Goal: Use online tool/utility

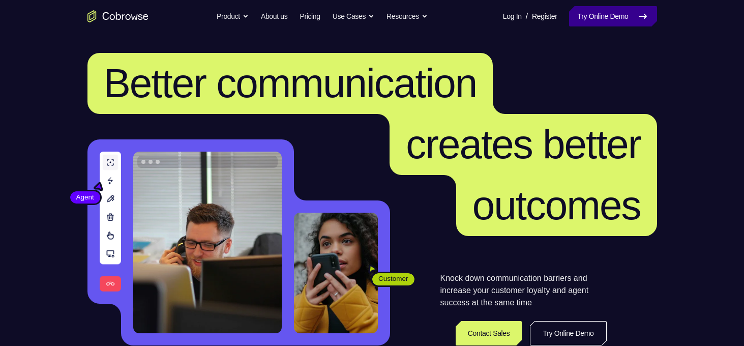
click at [584, 20] on link "Try Online Demo" at bounding box center [612, 16] width 87 height 20
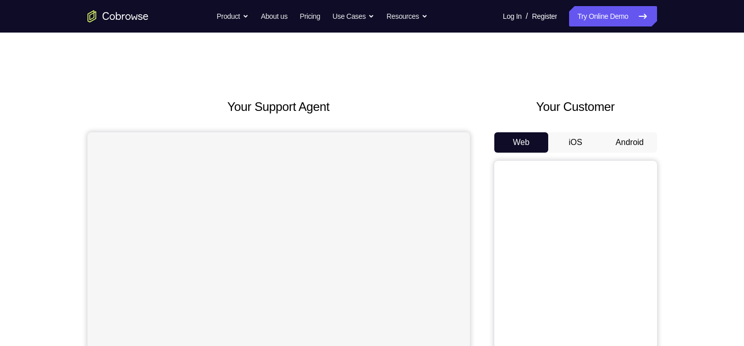
click at [617, 150] on button "Android" at bounding box center [629, 142] width 54 height 20
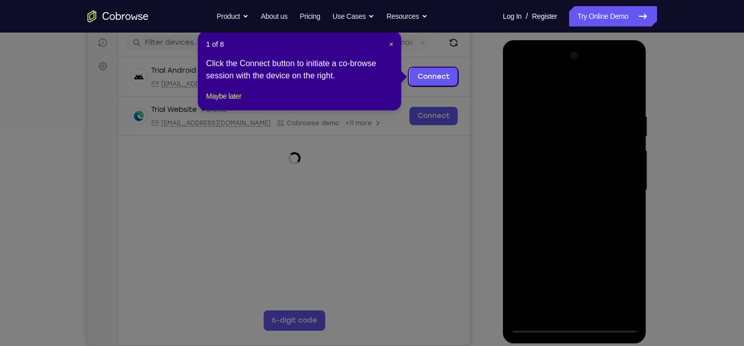
click at [573, 325] on icon at bounding box center [375, 173] width 751 height 346
click at [392, 45] on span "×" at bounding box center [391, 44] width 4 height 8
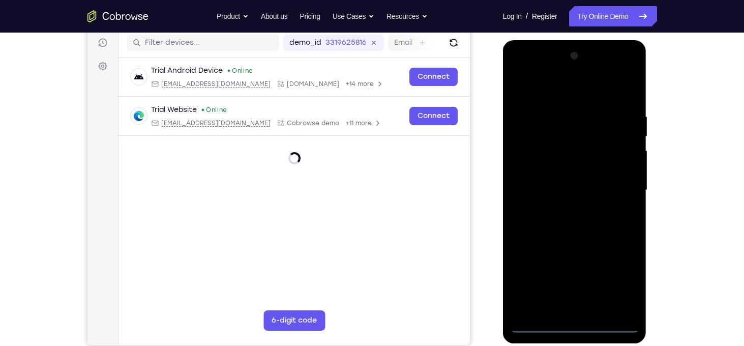
click at [575, 321] on div at bounding box center [574, 190] width 128 height 285
click at [571, 327] on div at bounding box center [574, 190] width 128 height 285
click at [574, 326] on div at bounding box center [574, 190] width 128 height 285
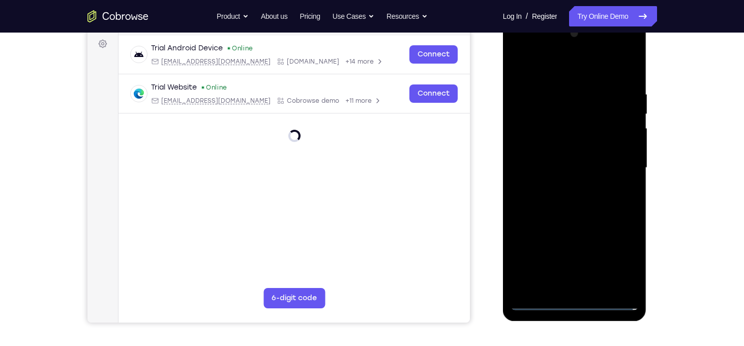
scroll to position [151, 0]
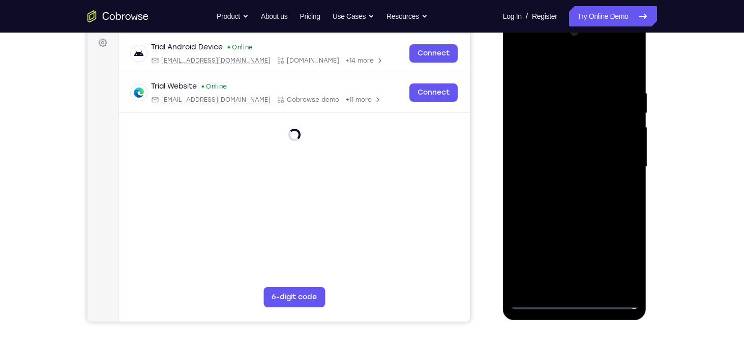
click at [574, 302] on div at bounding box center [574, 166] width 128 height 285
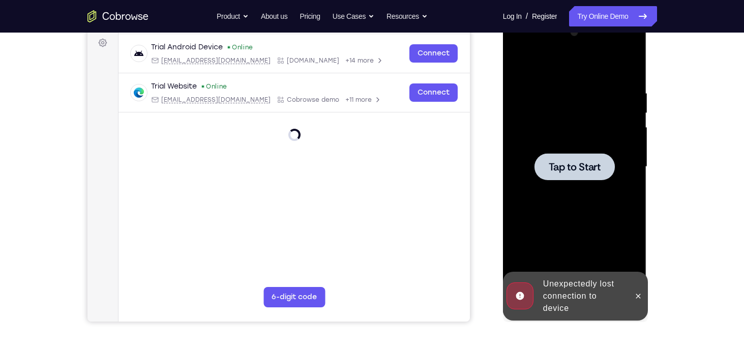
click at [587, 174] on div at bounding box center [574, 166] width 80 height 27
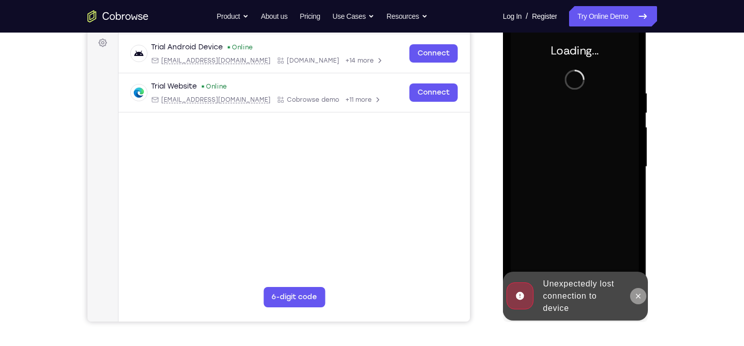
click at [637, 295] on icon at bounding box center [638, 295] width 5 height 5
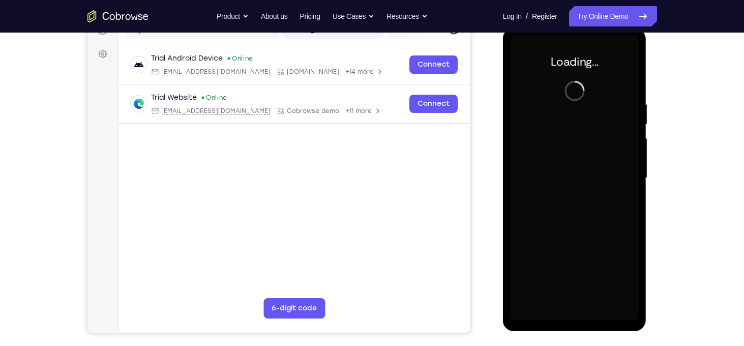
scroll to position [139, 0]
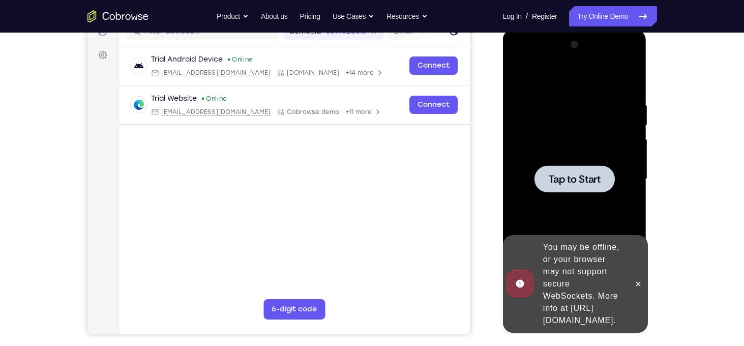
click at [566, 168] on div at bounding box center [574, 178] width 80 height 27
click at [641, 282] on button at bounding box center [638, 283] width 16 height 16
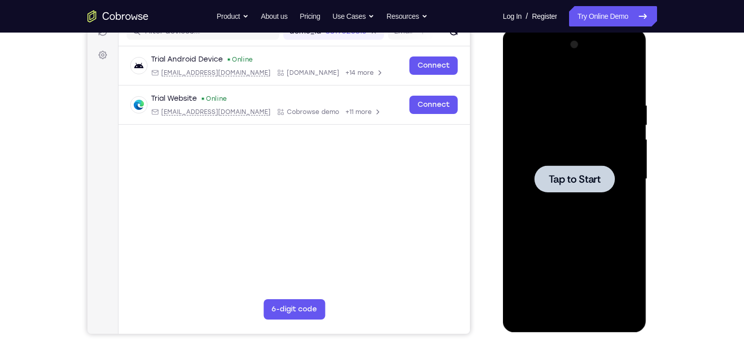
click at [582, 171] on div at bounding box center [574, 178] width 80 height 27
click at [596, 177] on span "Tap to Start" at bounding box center [574, 179] width 52 height 10
click at [574, 161] on div at bounding box center [574, 179] width 128 height 285
click at [558, 180] on span "Tap to Start" at bounding box center [574, 179] width 52 height 10
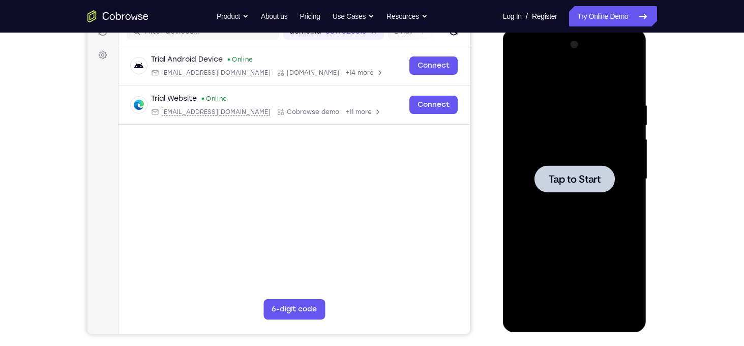
click at [562, 165] on div at bounding box center [574, 178] width 80 height 27
click at [578, 195] on div at bounding box center [574, 179] width 128 height 285
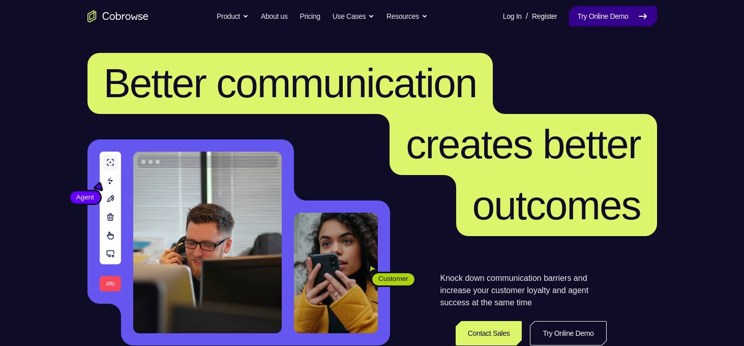
click at [632, 18] on link "Try Online Demo" at bounding box center [612, 16] width 87 height 20
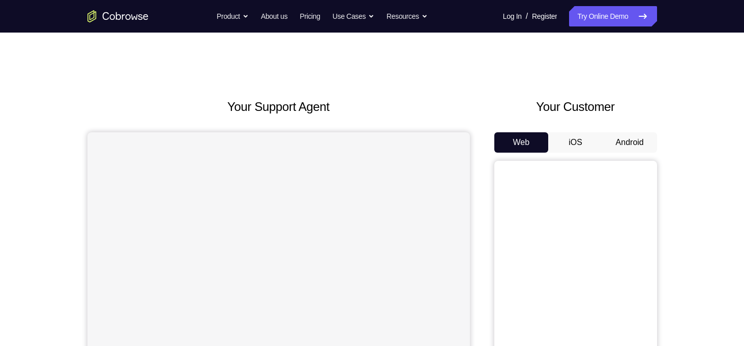
click at [631, 144] on button "Android" at bounding box center [629, 142] width 54 height 20
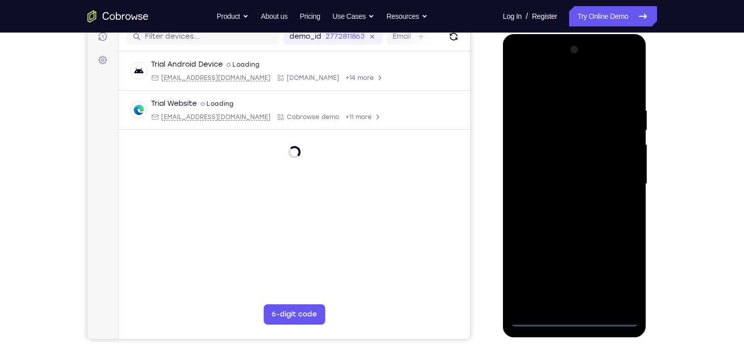
click at [571, 321] on div at bounding box center [574, 184] width 128 height 285
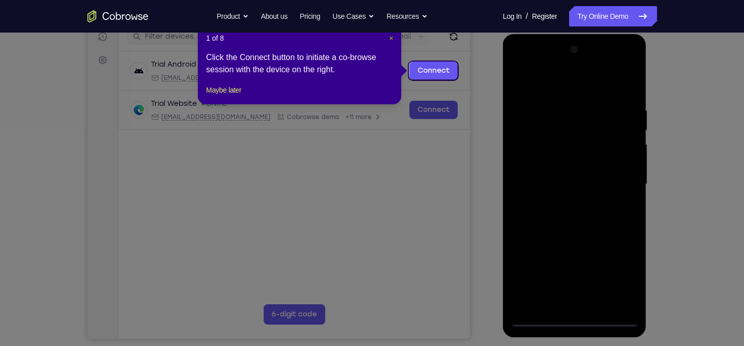
click at [390, 40] on span "×" at bounding box center [391, 38] width 4 height 8
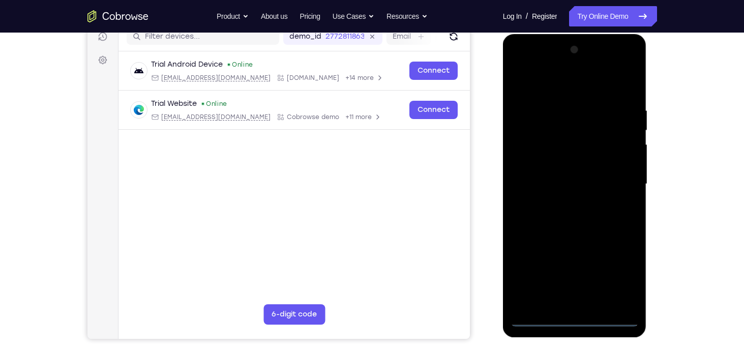
click at [619, 271] on div at bounding box center [574, 184] width 128 height 285
click at [560, 86] on div at bounding box center [574, 184] width 128 height 285
click at [618, 180] on div at bounding box center [574, 184] width 128 height 285
click at [570, 276] on div at bounding box center [574, 184] width 128 height 285
click at [566, 205] on div at bounding box center [574, 184] width 128 height 285
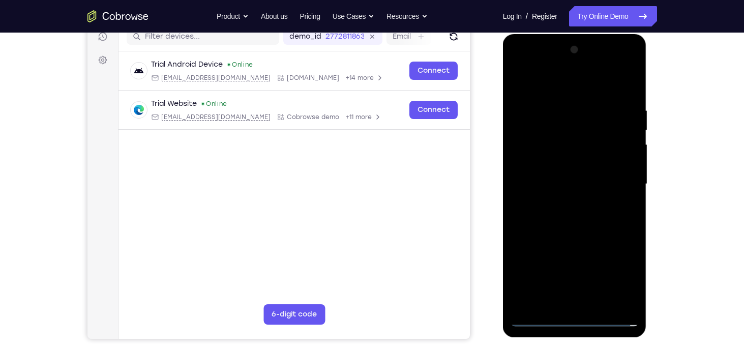
click at [592, 164] on div at bounding box center [574, 184] width 128 height 285
click at [562, 177] on div at bounding box center [574, 184] width 128 height 285
click at [555, 203] on div at bounding box center [574, 184] width 128 height 285
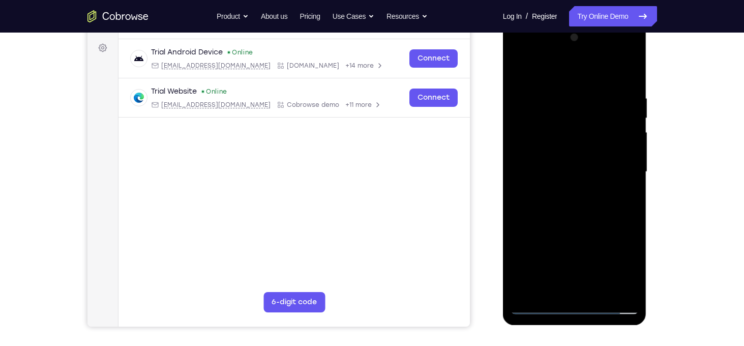
scroll to position [146, 0]
click at [573, 150] on div at bounding box center [574, 171] width 128 height 285
click at [603, 74] on div at bounding box center [574, 171] width 128 height 285
click at [580, 92] on div at bounding box center [574, 171] width 128 height 285
click at [600, 292] on div at bounding box center [574, 171] width 128 height 285
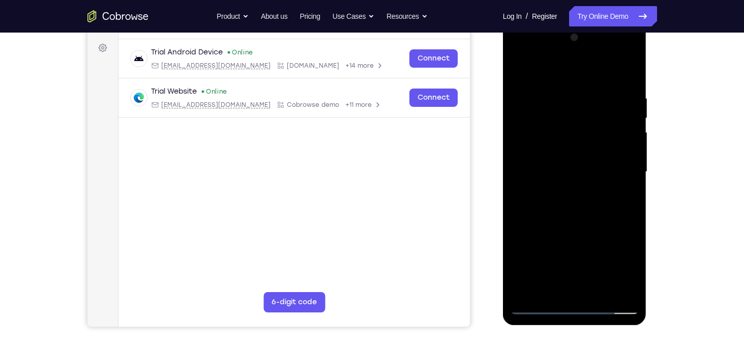
click at [576, 226] on div at bounding box center [574, 171] width 128 height 285
click at [575, 145] on div at bounding box center [574, 171] width 128 height 285
click at [621, 199] on div at bounding box center [574, 171] width 128 height 285
click at [620, 196] on div at bounding box center [574, 171] width 128 height 285
click at [517, 70] on div at bounding box center [574, 171] width 128 height 285
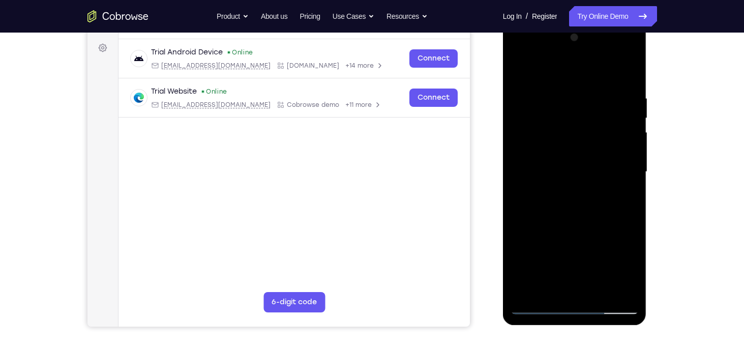
click at [523, 71] on div at bounding box center [574, 171] width 128 height 285
click at [556, 94] on div at bounding box center [574, 171] width 128 height 285
click at [627, 182] on div at bounding box center [574, 171] width 128 height 285
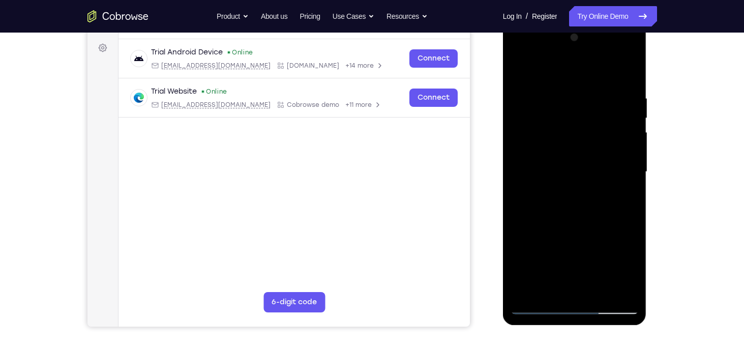
click at [627, 182] on div at bounding box center [574, 171] width 128 height 285
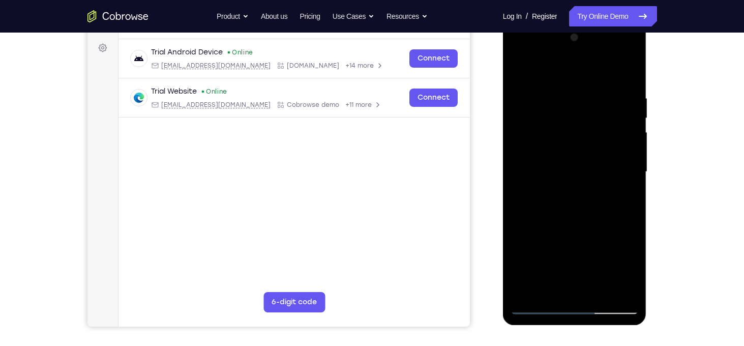
click at [627, 182] on div at bounding box center [574, 171] width 128 height 285
click at [513, 175] on div at bounding box center [574, 171] width 128 height 285
click at [623, 153] on div at bounding box center [574, 171] width 128 height 285
click at [623, 162] on div at bounding box center [574, 171] width 128 height 285
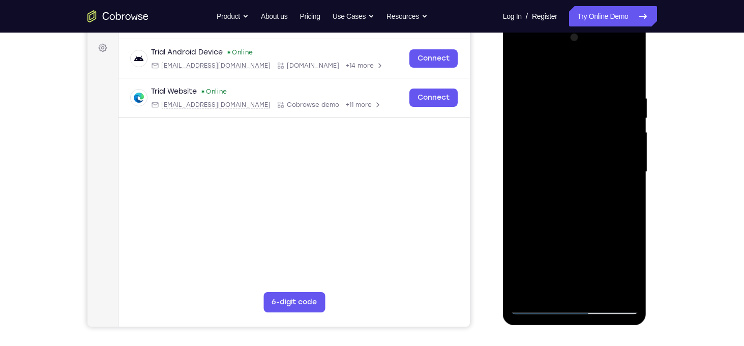
click at [623, 162] on div at bounding box center [574, 171] width 128 height 285
click at [627, 75] on div at bounding box center [574, 171] width 128 height 285
click at [597, 294] on div at bounding box center [574, 171] width 128 height 285
click at [541, 138] on div at bounding box center [574, 171] width 128 height 285
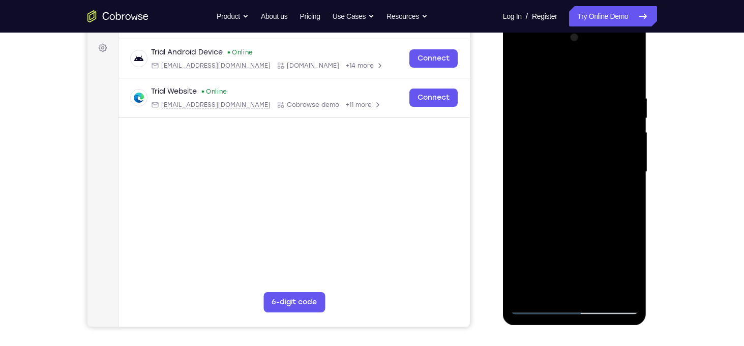
click at [619, 200] on div at bounding box center [574, 171] width 128 height 285
click at [618, 200] on div at bounding box center [574, 171] width 128 height 285
click at [622, 198] on div at bounding box center [574, 171] width 128 height 285
click at [533, 144] on div at bounding box center [574, 171] width 128 height 285
click at [569, 235] on div at bounding box center [574, 171] width 128 height 285
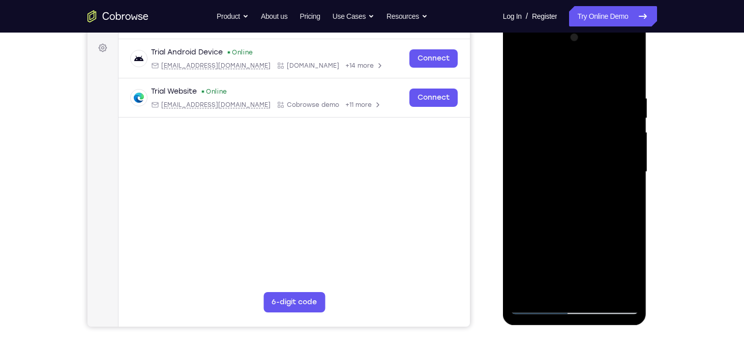
click at [623, 199] on div at bounding box center [574, 171] width 128 height 285
click at [625, 201] on div at bounding box center [574, 171] width 128 height 285
click at [594, 149] on div at bounding box center [574, 171] width 128 height 285
click at [619, 216] on div at bounding box center [574, 171] width 128 height 285
click at [633, 267] on div at bounding box center [574, 171] width 128 height 285
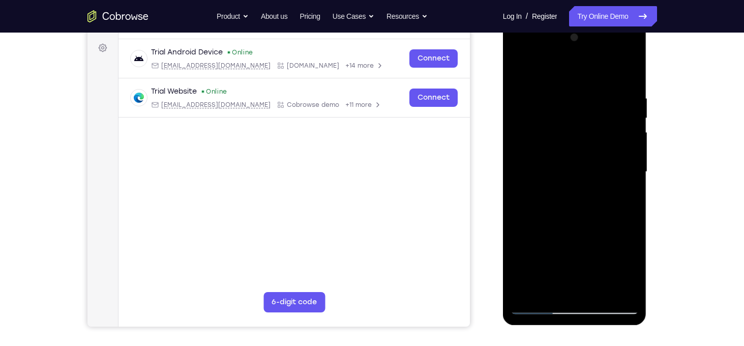
click at [632, 267] on div at bounding box center [574, 171] width 128 height 285
click at [624, 200] on div at bounding box center [574, 171] width 128 height 285
click at [560, 128] on div at bounding box center [574, 171] width 128 height 285
click at [567, 224] on div at bounding box center [574, 171] width 128 height 285
click at [584, 229] on div at bounding box center [574, 171] width 128 height 285
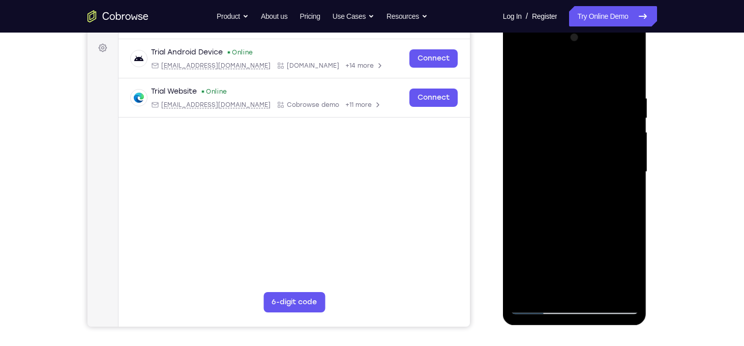
click at [625, 195] on div at bounding box center [574, 171] width 128 height 285
click at [621, 196] on div at bounding box center [574, 171] width 128 height 285
click at [626, 197] on div at bounding box center [574, 171] width 128 height 285
click at [620, 200] on div at bounding box center [574, 171] width 128 height 285
click at [622, 192] on div at bounding box center [574, 171] width 128 height 285
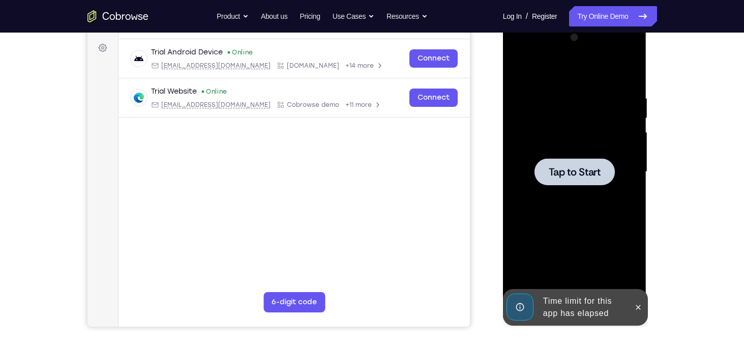
click at [553, 168] on span "Tap to Start" at bounding box center [574, 172] width 52 height 10
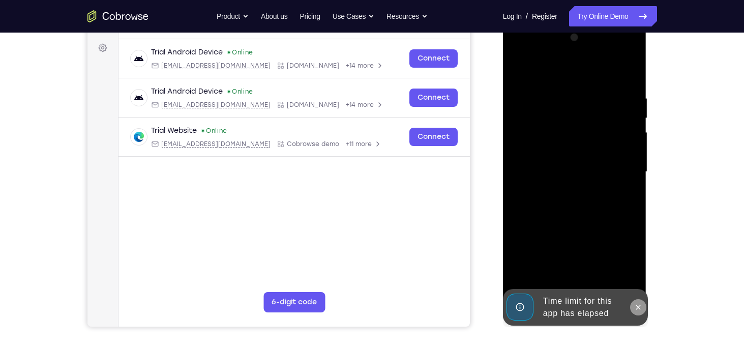
click at [641, 310] on icon at bounding box center [638, 307] width 8 height 8
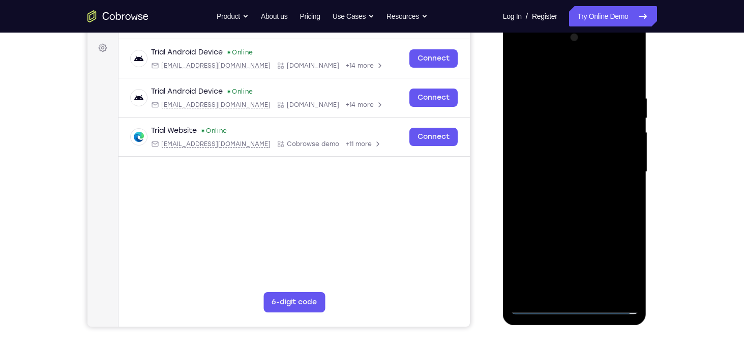
click at [578, 308] on div at bounding box center [574, 171] width 128 height 285
click at [619, 268] on div at bounding box center [574, 171] width 128 height 285
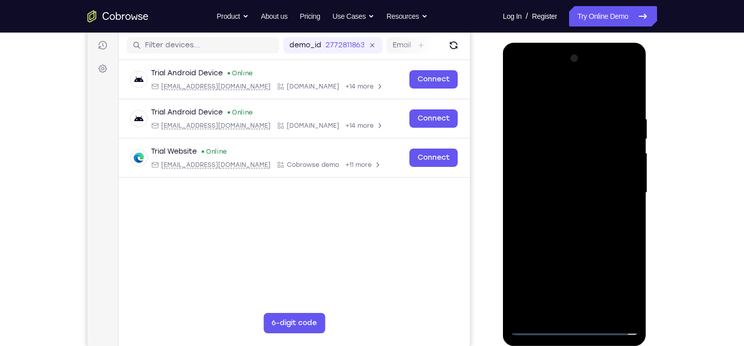
scroll to position [124, 0]
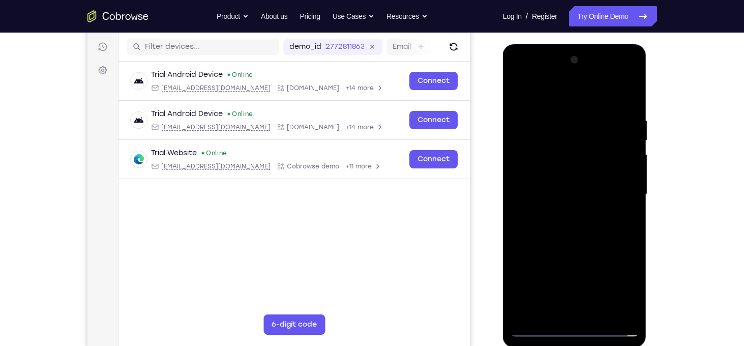
click at [573, 102] on div at bounding box center [574, 194] width 128 height 285
click at [617, 186] on div at bounding box center [574, 194] width 128 height 285
click at [558, 214] on div at bounding box center [574, 194] width 128 height 285
click at [586, 171] on div at bounding box center [574, 194] width 128 height 285
click at [559, 192] on div at bounding box center [574, 194] width 128 height 285
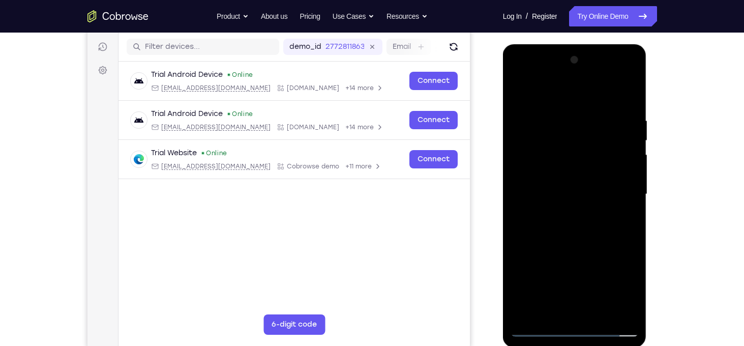
click at [608, 188] on div at bounding box center [574, 194] width 128 height 285
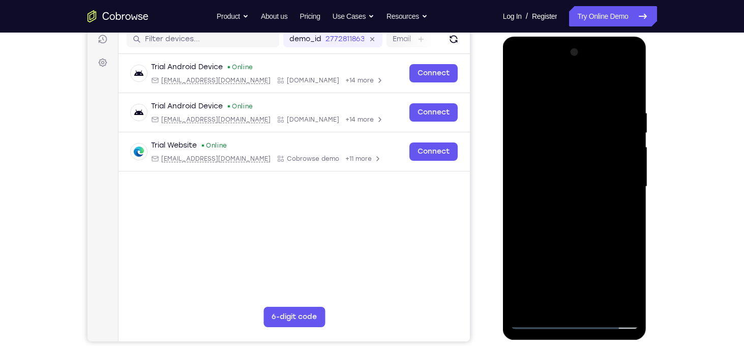
click at [565, 209] on div at bounding box center [574, 186] width 128 height 285
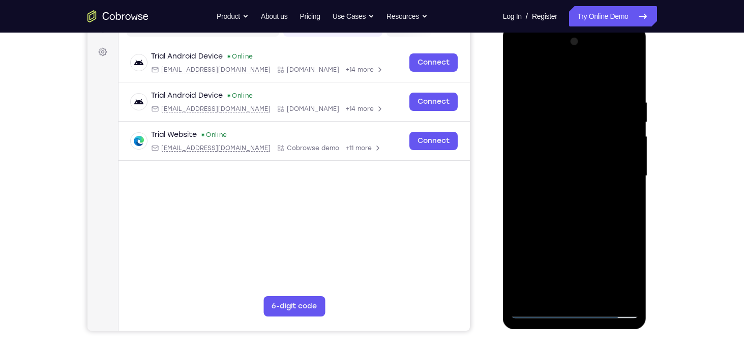
scroll to position [143, 0]
click at [576, 151] on div at bounding box center [574, 175] width 128 height 285
click at [600, 76] on div at bounding box center [574, 175] width 128 height 285
click at [579, 94] on div at bounding box center [574, 175] width 128 height 285
click at [599, 296] on div at bounding box center [574, 175] width 128 height 285
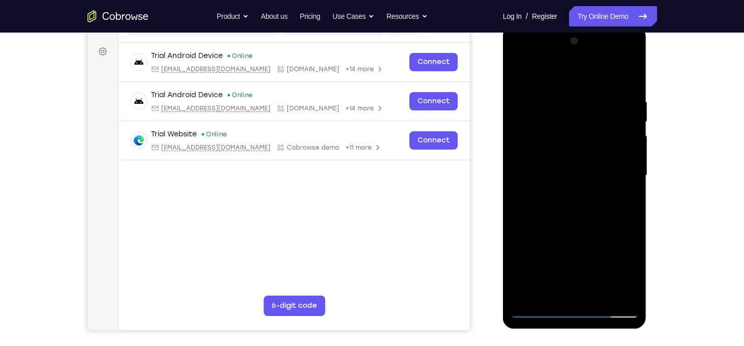
click at [579, 229] on div at bounding box center [574, 175] width 128 height 285
click at [564, 149] on div at bounding box center [574, 175] width 128 height 285
click at [563, 252] on div at bounding box center [574, 175] width 128 height 285
click at [589, 253] on div at bounding box center [574, 175] width 128 height 285
click at [623, 204] on div at bounding box center [574, 175] width 128 height 285
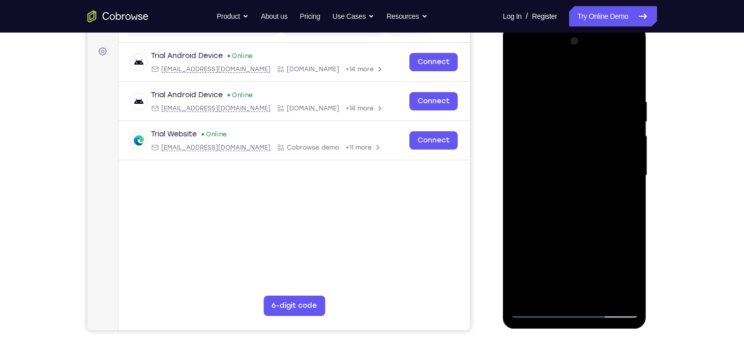
click at [599, 141] on div at bounding box center [574, 175] width 128 height 285
click at [619, 232] on div at bounding box center [574, 175] width 128 height 285
click at [624, 204] on div at bounding box center [574, 175] width 128 height 285
click at [519, 76] on div at bounding box center [574, 175] width 128 height 285
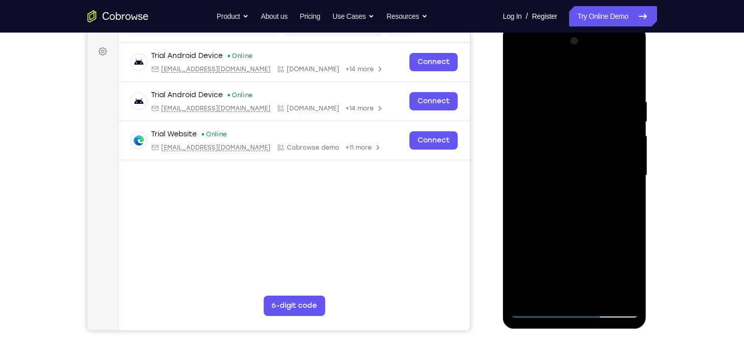
click at [556, 96] on div at bounding box center [574, 175] width 128 height 285
click at [615, 149] on div at bounding box center [574, 175] width 128 height 285
click at [575, 289] on div at bounding box center [574, 175] width 128 height 285
click at [572, 193] on div at bounding box center [574, 175] width 128 height 285
click at [609, 293] on div at bounding box center [574, 175] width 128 height 285
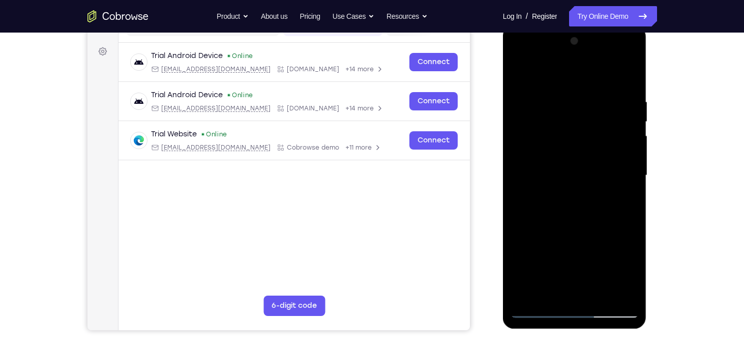
click at [619, 292] on div at bounding box center [574, 175] width 128 height 285
click at [630, 75] on div at bounding box center [574, 175] width 128 height 285
click at [600, 294] on div at bounding box center [574, 175] width 128 height 285
click at [521, 72] on div at bounding box center [574, 175] width 128 height 285
click at [590, 92] on div at bounding box center [574, 175] width 128 height 285
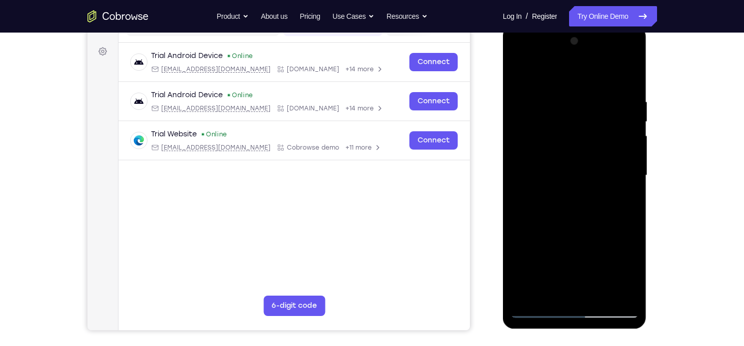
click at [626, 160] on div at bounding box center [574, 175] width 128 height 285
click at [621, 165] on div at bounding box center [574, 175] width 128 height 285
click at [516, 163] on div at bounding box center [574, 175] width 128 height 285
click at [558, 163] on div at bounding box center [574, 175] width 128 height 285
click at [518, 175] on div at bounding box center [574, 175] width 128 height 285
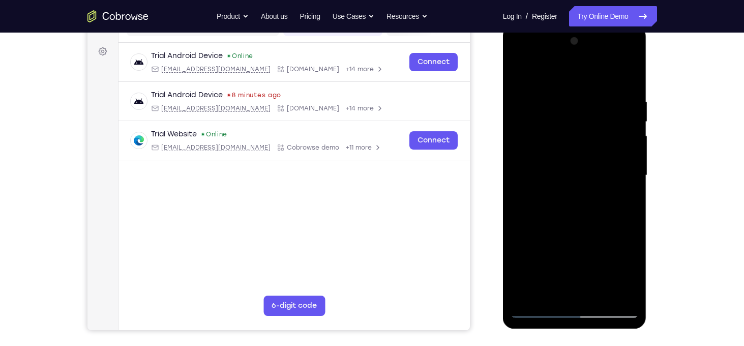
click at [616, 81] on div at bounding box center [574, 175] width 128 height 285
click at [609, 102] on div at bounding box center [574, 175] width 128 height 285
click at [626, 77] on div at bounding box center [574, 175] width 128 height 285
drag, startPoint x: 588, startPoint y: 108, endPoint x: 589, endPoint y: 220, distance: 111.8
click at [589, 220] on div at bounding box center [574, 175] width 128 height 285
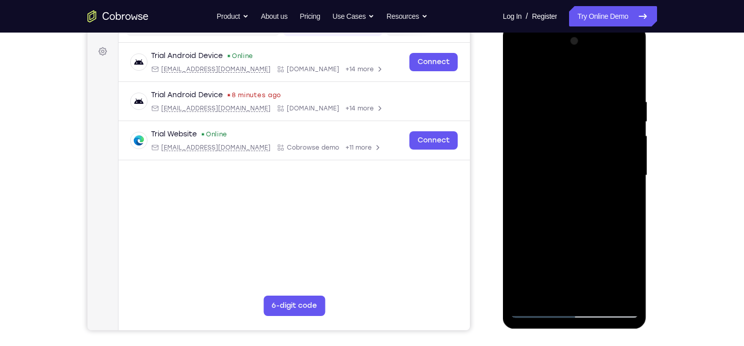
drag, startPoint x: 592, startPoint y: 205, endPoint x: 593, endPoint y: 165, distance: 40.7
click at [593, 165] on div at bounding box center [574, 175] width 128 height 285
drag, startPoint x: 586, startPoint y: 242, endPoint x: 584, endPoint y: 191, distance: 50.9
click at [584, 191] on div at bounding box center [574, 175] width 128 height 285
drag, startPoint x: 571, startPoint y: 171, endPoint x: 581, endPoint y: 241, distance: 70.4
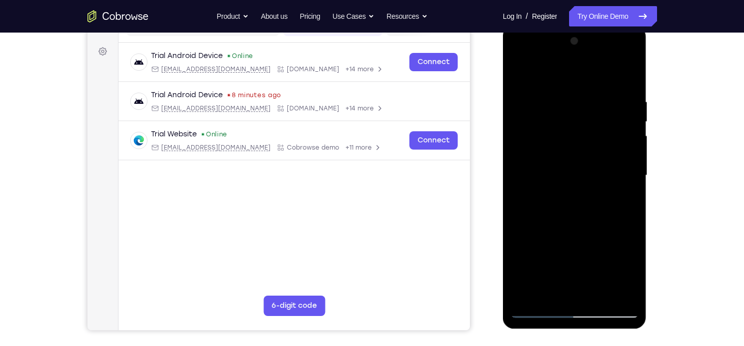
click at [581, 241] on div at bounding box center [574, 175] width 128 height 285
drag, startPoint x: 627, startPoint y: 91, endPoint x: 603, endPoint y: 102, distance: 26.4
click at [603, 102] on div at bounding box center [574, 175] width 128 height 285
click at [593, 95] on div at bounding box center [574, 175] width 128 height 285
click at [612, 292] on div at bounding box center [574, 175] width 128 height 285
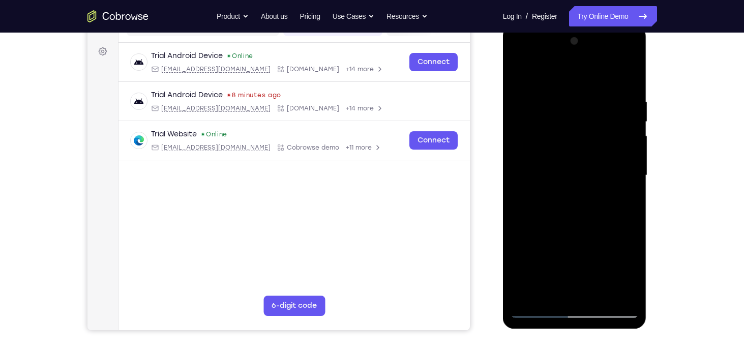
drag, startPoint x: 531, startPoint y: 210, endPoint x: 582, endPoint y: 207, distance: 51.0
click at [582, 207] on div at bounding box center [574, 175] width 128 height 285
click at [527, 188] on div at bounding box center [574, 175] width 128 height 285
click at [525, 80] on div at bounding box center [574, 175] width 128 height 285
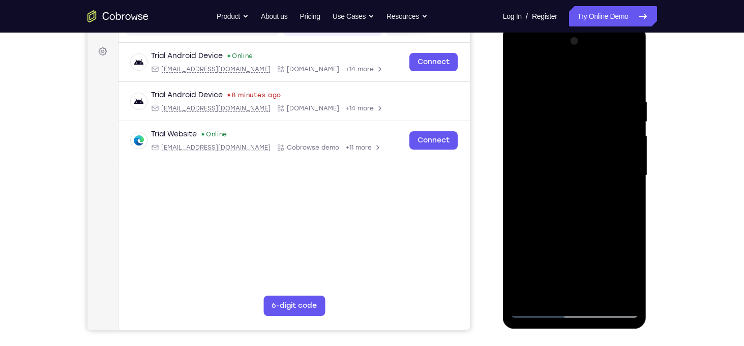
drag, startPoint x: 558, startPoint y: 233, endPoint x: 552, endPoint y: 174, distance: 58.7
click at [552, 174] on div at bounding box center [574, 175] width 128 height 285
click at [543, 114] on div at bounding box center [574, 175] width 128 height 285
click at [626, 44] on div at bounding box center [574, 175] width 128 height 285
click at [527, 297] on div at bounding box center [574, 175] width 128 height 285
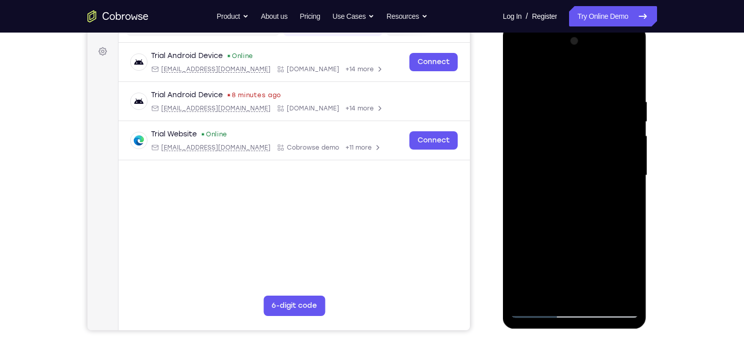
click at [621, 102] on div at bounding box center [574, 175] width 128 height 285
click at [543, 78] on div at bounding box center [574, 175] width 128 height 285
click at [525, 165] on div at bounding box center [574, 175] width 128 height 285
click at [618, 167] on div at bounding box center [574, 175] width 128 height 285
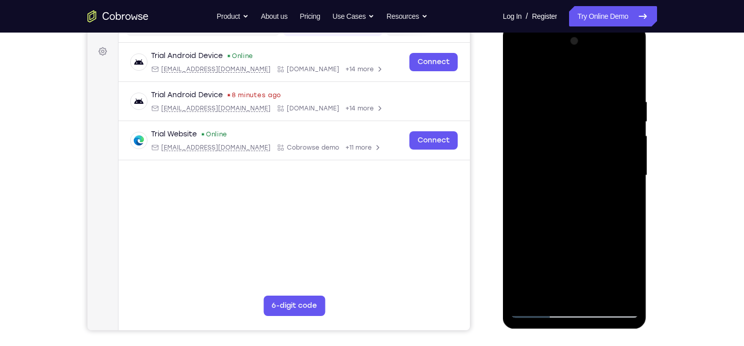
click at [518, 174] on div at bounding box center [574, 175] width 128 height 285
click at [629, 158] on div at bounding box center [574, 175] width 128 height 285
click at [624, 165] on div at bounding box center [574, 175] width 128 height 285
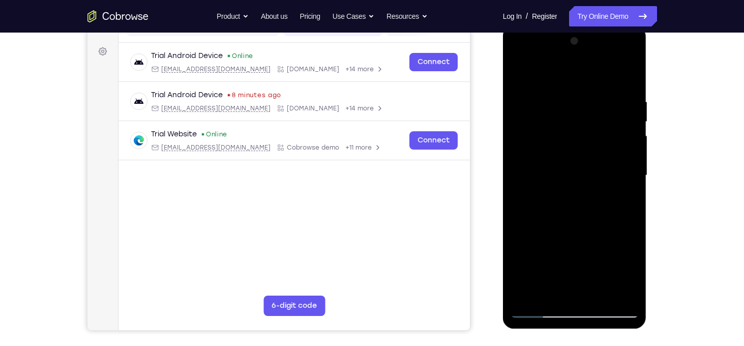
click at [624, 165] on div at bounding box center [574, 175] width 128 height 285
click at [628, 152] on div at bounding box center [574, 175] width 128 height 285
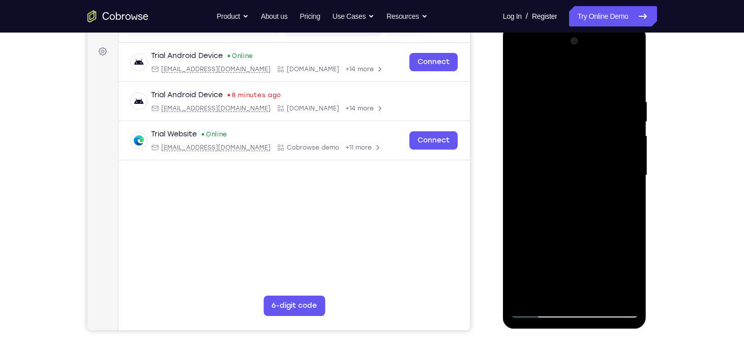
click at [628, 152] on div at bounding box center [574, 175] width 128 height 285
click at [626, 147] on div at bounding box center [574, 175] width 128 height 285
drag, startPoint x: 626, startPoint y: 147, endPoint x: 597, endPoint y: 156, distance: 30.2
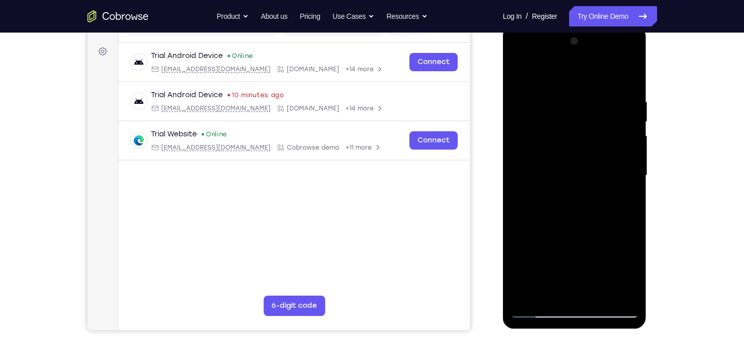
click at [597, 156] on div at bounding box center [574, 175] width 128 height 285
click at [630, 151] on div at bounding box center [574, 175] width 128 height 285
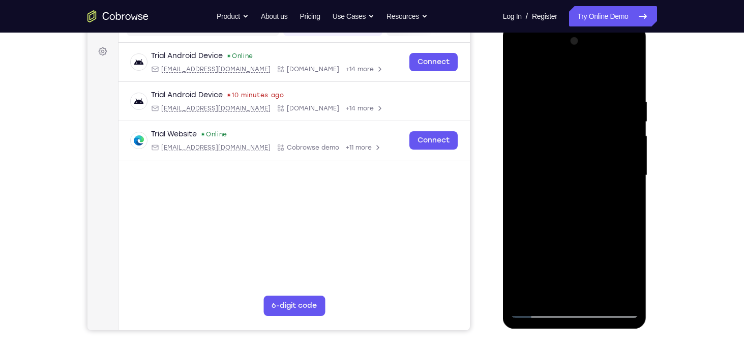
click at [630, 151] on div at bounding box center [574, 175] width 128 height 285
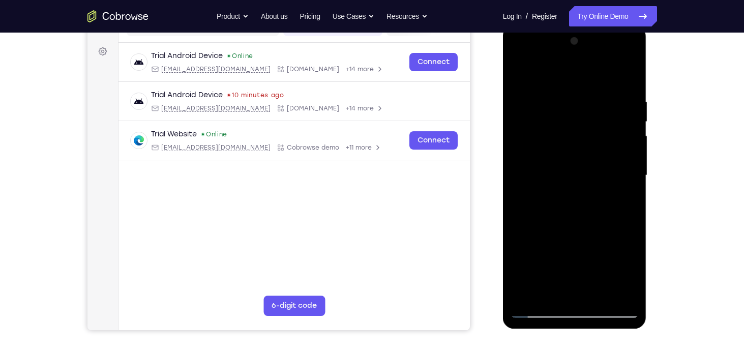
click at [630, 151] on div at bounding box center [574, 175] width 128 height 285
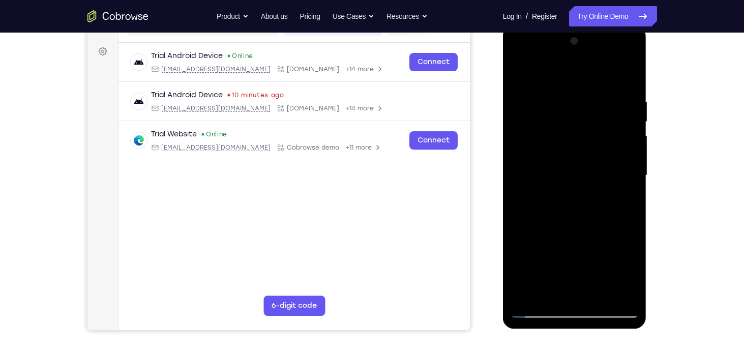
click at [629, 44] on div at bounding box center [574, 175] width 128 height 285
click at [600, 294] on div at bounding box center [574, 175] width 128 height 285
click at [571, 151] on div at bounding box center [574, 175] width 128 height 285
click at [624, 198] on div at bounding box center [574, 175] width 128 height 285
click at [518, 74] on div at bounding box center [574, 175] width 128 height 285
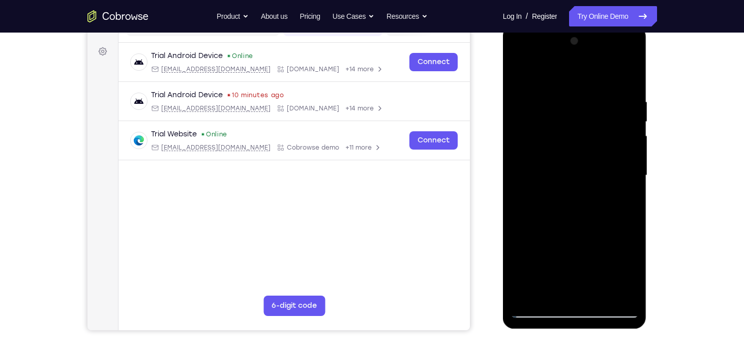
click at [555, 143] on div at bounding box center [574, 175] width 128 height 285
click at [516, 75] on div at bounding box center [574, 175] width 128 height 285
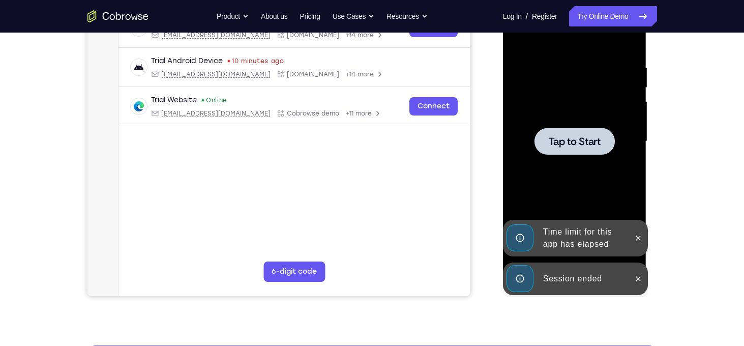
scroll to position [173, 0]
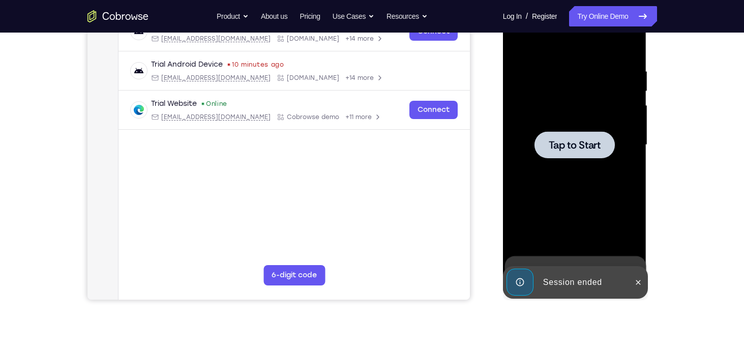
click at [572, 148] on span "Tap to Start" at bounding box center [574, 145] width 52 height 10
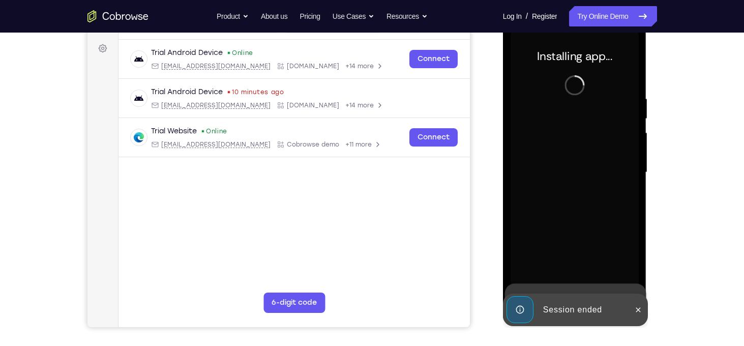
scroll to position [148, 0]
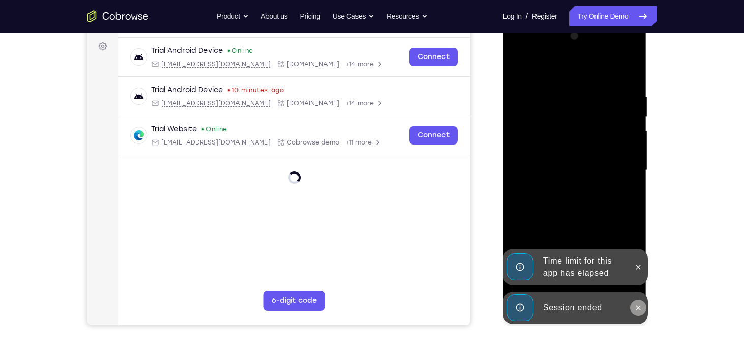
click at [637, 310] on icon at bounding box center [638, 307] width 8 height 8
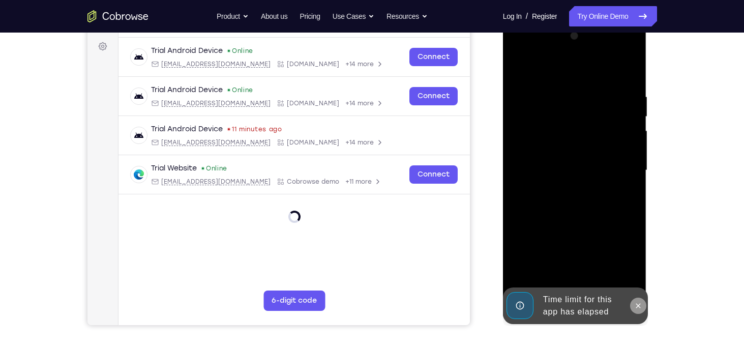
click at [636, 306] on icon at bounding box center [638, 305] width 5 height 5
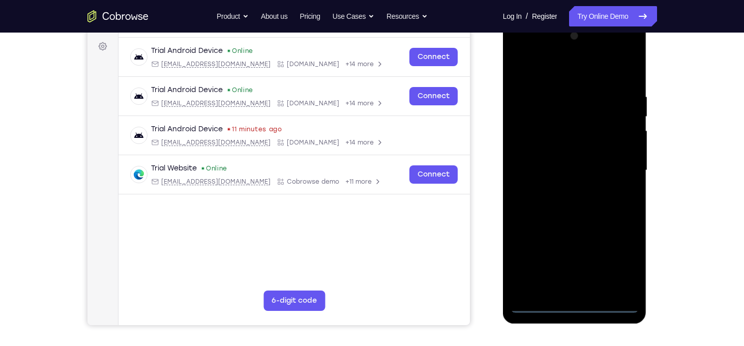
click at [568, 304] on div at bounding box center [574, 170] width 128 height 285
click at [618, 256] on div at bounding box center [574, 170] width 128 height 285
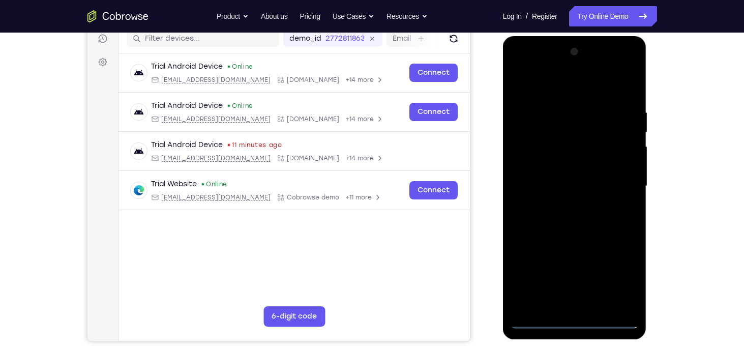
click at [561, 88] on div at bounding box center [574, 186] width 128 height 285
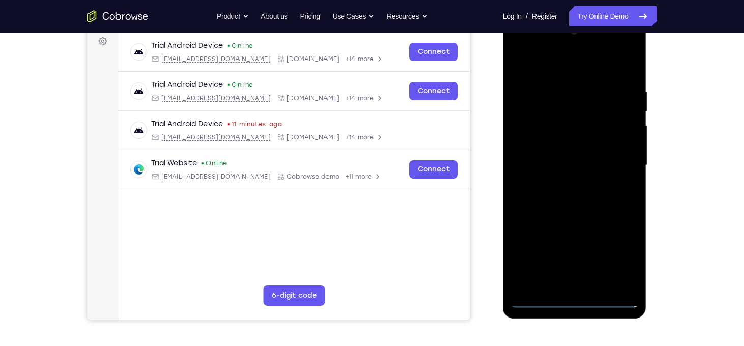
scroll to position [155, 0]
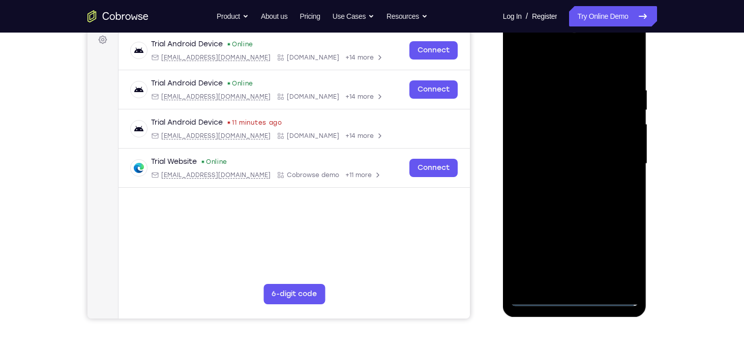
click at [440, 198] on div "Trial Android Device Online android@example.com Cobrowse.io +14 more android@ex…" at bounding box center [293, 133] width 351 height 205
drag, startPoint x: 697, startPoint y: 112, endPoint x: 656, endPoint y: 170, distance: 71.1
click at [697, 112] on div "Your Support Agent Your Customer Web iOS Android Next Steps We’d be happy to gi…" at bounding box center [372, 213] width 744 height 670
click at [620, 253] on div at bounding box center [574, 163] width 128 height 285
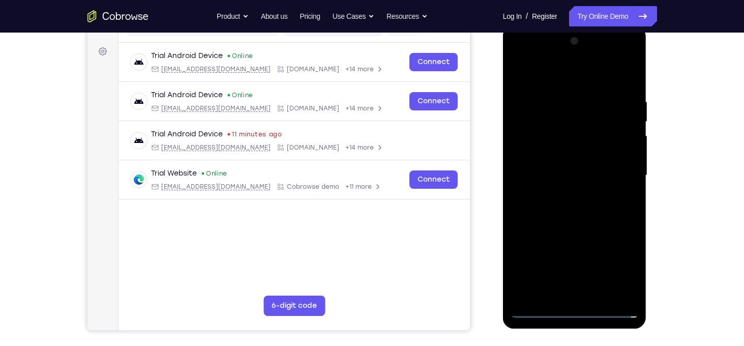
scroll to position [140, 0]
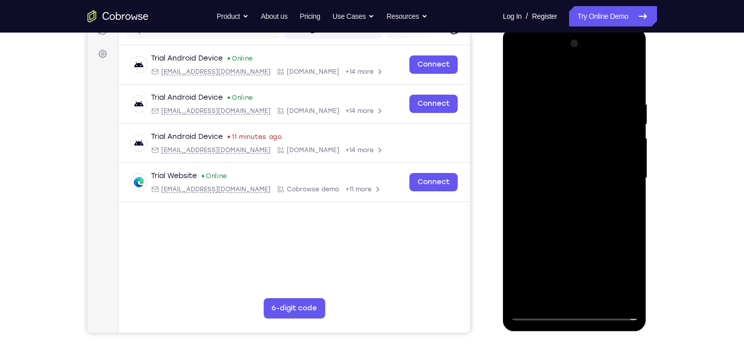
click at [618, 176] on div at bounding box center [574, 178] width 128 height 285
click at [562, 269] on div at bounding box center [574, 178] width 128 height 285
click at [561, 198] on div at bounding box center [574, 178] width 128 height 285
click at [551, 166] on div at bounding box center [574, 178] width 128 height 285
click at [556, 159] on div at bounding box center [574, 178] width 128 height 285
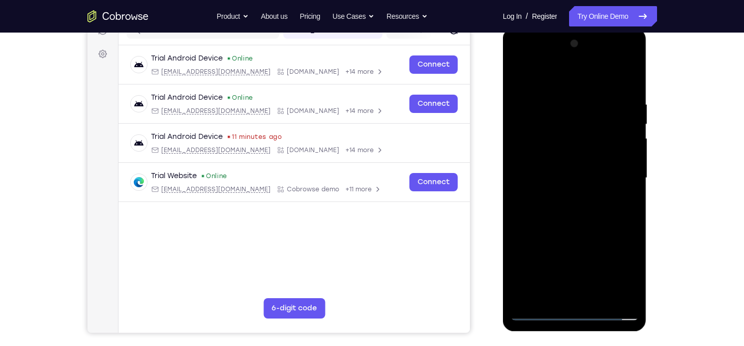
click at [543, 176] on div at bounding box center [574, 178] width 128 height 285
click at [631, 92] on div at bounding box center [574, 178] width 128 height 285
click at [600, 78] on div at bounding box center [574, 178] width 128 height 285
click at [579, 94] on div at bounding box center [574, 178] width 128 height 285
click at [596, 299] on div at bounding box center [574, 178] width 128 height 285
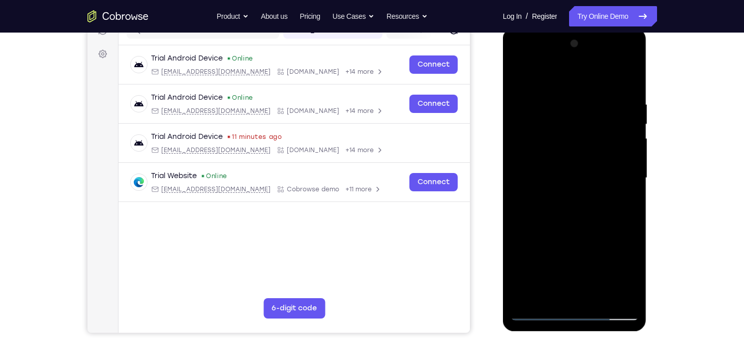
click at [573, 236] on div at bounding box center [574, 178] width 128 height 285
click at [516, 78] on div at bounding box center [574, 178] width 128 height 285
click at [550, 145] on div at bounding box center [574, 178] width 128 height 285
click at [539, 242] on div at bounding box center [574, 178] width 128 height 285
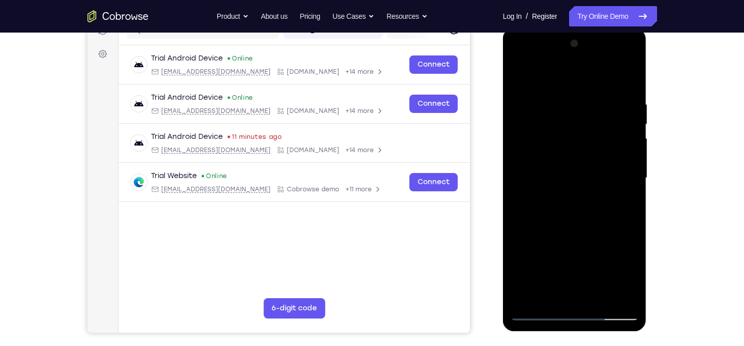
click at [558, 238] on div at bounding box center [574, 178] width 128 height 285
click at [621, 205] on div at bounding box center [574, 178] width 128 height 285
click at [549, 156] on div at bounding box center [574, 178] width 128 height 285
click at [569, 240] on div at bounding box center [574, 178] width 128 height 285
click at [624, 207] on div at bounding box center [574, 178] width 128 height 285
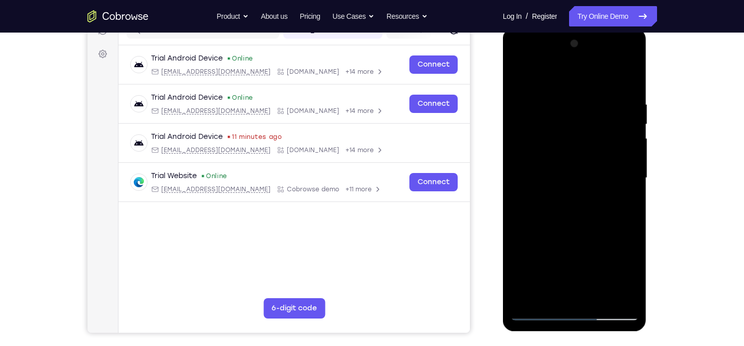
click at [516, 74] on div at bounding box center [574, 178] width 128 height 285
click at [564, 154] on div at bounding box center [574, 178] width 128 height 285
click at [548, 235] on div at bounding box center [574, 178] width 128 height 285
click at [572, 239] on div at bounding box center [574, 178] width 128 height 285
click at [620, 205] on div at bounding box center [574, 178] width 128 height 285
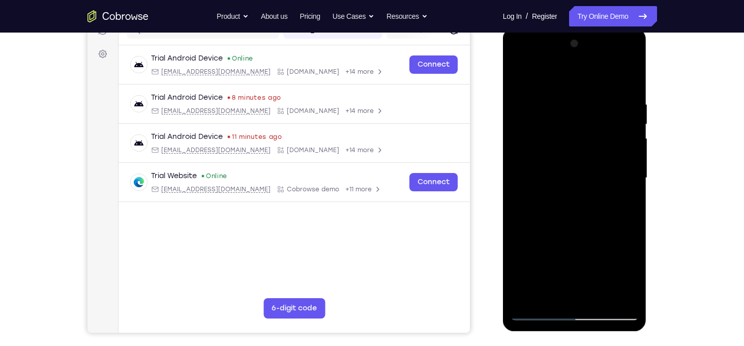
click at [522, 80] on div at bounding box center [574, 178] width 128 height 285
click at [520, 74] on div at bounding box center [574, 178] width 128 height 285
drag, startPoint x: 553, startPoint y: 238, endPoint x: 549, endPoint y: 171, distance: 66.7
click at [549, 171] on div at bounding box center [574, 178] width 128 height 285
click at [535, 314] on div at bounding box center [574, 178] width 128 height 285
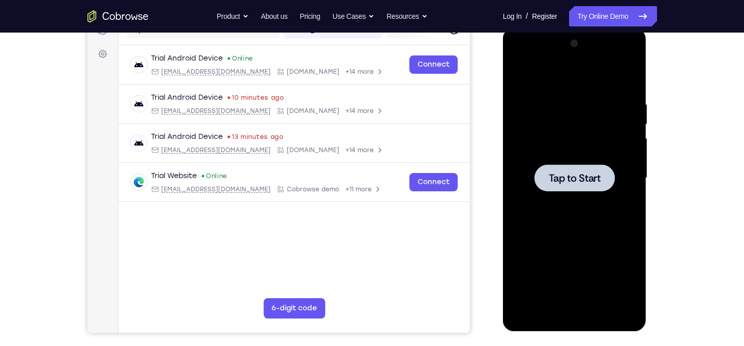
click at [566, 160] on div at bounding box center [574, 178] width 128 height 285
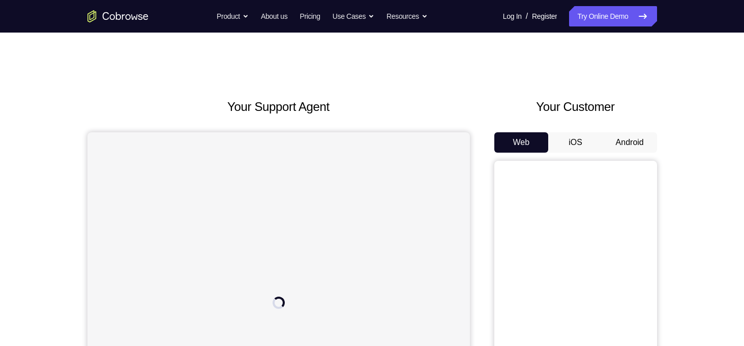
click at [643, 140] on button "Android" at bounding box center [629, 142] width 54 height 20
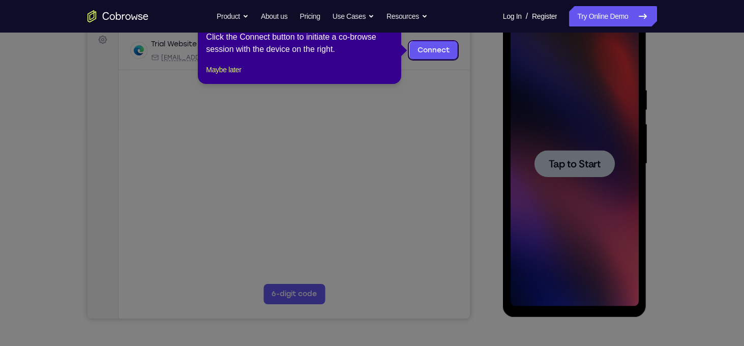
scroll to position [155, 0]
click at [579, 146] on icon at bounding box center [375, 173] width 751 height 346
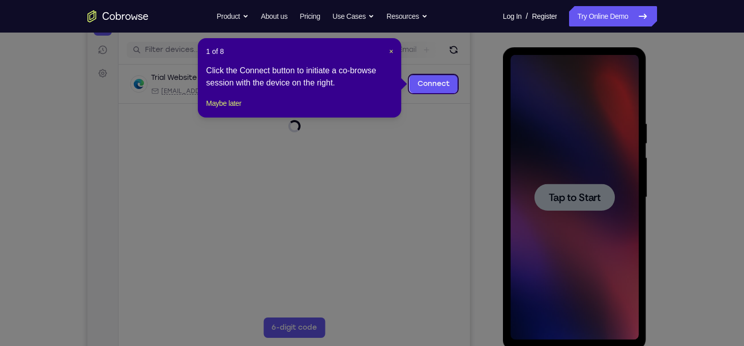
scroll to position [120, 0]
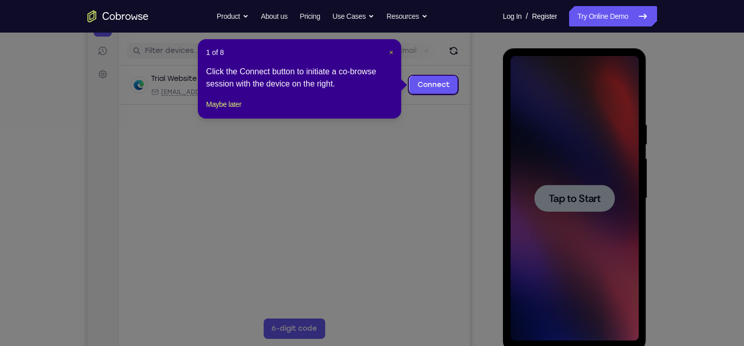
click at [389, 53] on span "×" at bounding box center [391, 52] width 4 height 8
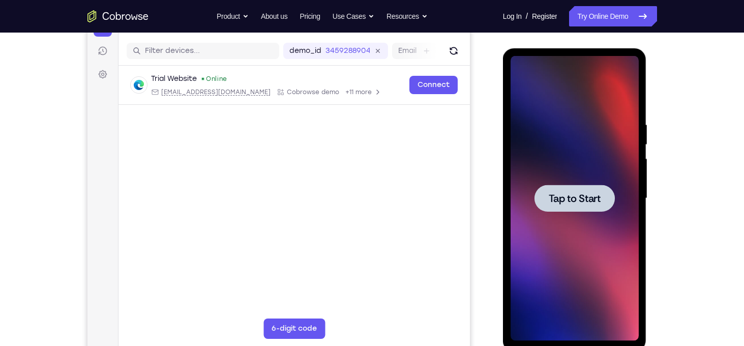
click at [543, 185] on div at bounding box center [574, 198] width 80 height 27
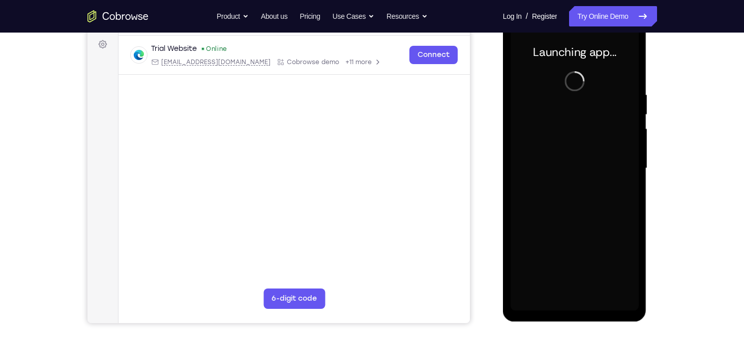
scroll to position [144, 0]
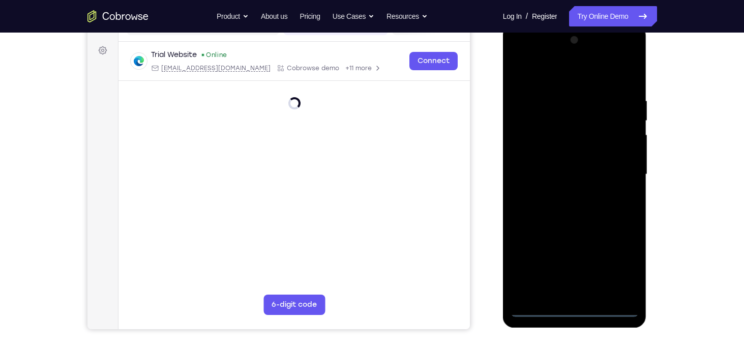
click at [577, 308] on div at bounding box center [574, 174] width 128 height 285
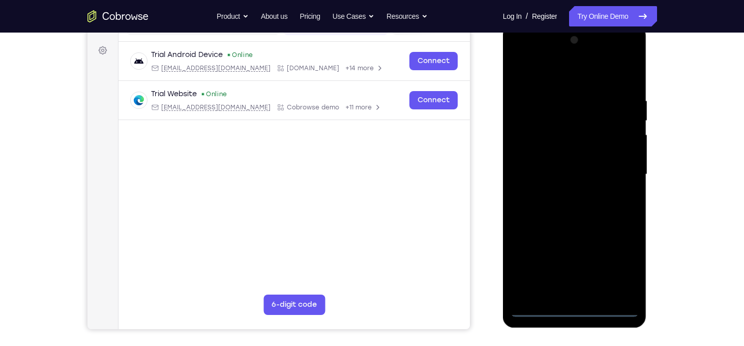
click at [625, 263] on div at bounding box center [574, 174] width 128 height 285
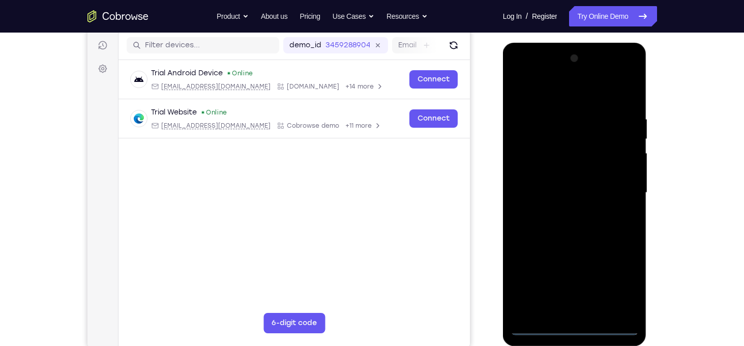
click at [557, 95] on div at bounding box center [574, 192] width 128 height 285
click at [619, 189] on div at bounding box center [574, 192] width 128 height 285
click at [583, 279] on div at bounding box center [574, 192] width 128 height 285
click at [584, 312] on div at bounding box center [574, 192] width 128 height 285
click at [589, 179] on div at bounding box center [574, 192] width 128 height 285
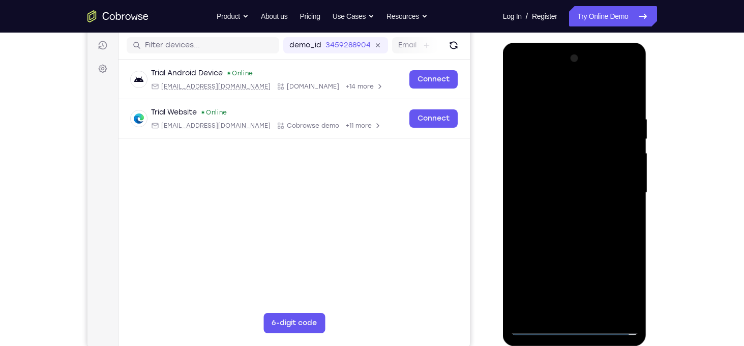
click at [566, 173] on div at bounding box center [574, 192] width 128 height 285
click at [621, 175] on div at bounding box center [574, 192] width 128 height 285
click at [556, 193] on div at bounding box center [574, 192] width 128 height 285
click at [546, 224] on div at bounding box center [574, 192] width 128 height 285
click at [554, 221] on div at bounding box center [574, 192] width 128 height 285
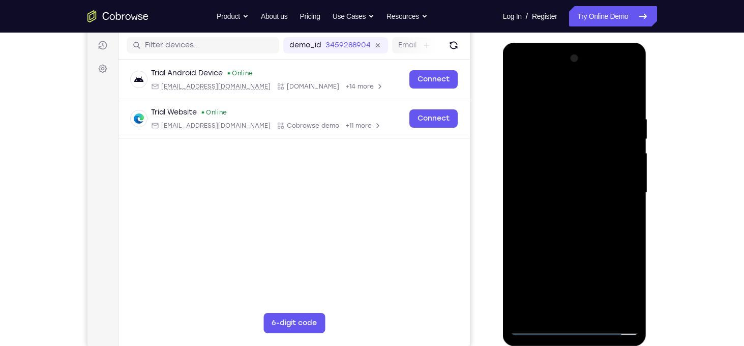
click at [541, 226] on div at bounding box center [574, 192] width 128 height 285
click at [599, 94] on div at bounding box center [574, 192] width 128 height 285
click at [577, 107] on div at bounding box center [574, 192] width 128 height 285
click at [583, 240] on div at bounding box center [574, 192] width 128 height 285
drag, startPoint x: 582, startPoint y: 187, endPoint x: 598, endPoint y: 285, distance: 99.4
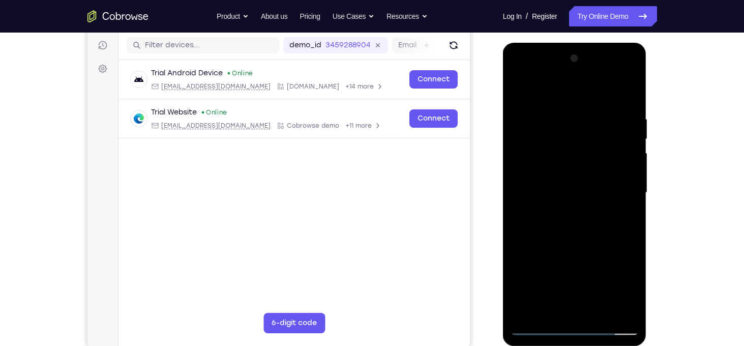
click at [598, 285] on div at bounding box center [574, 192] width 128 height 285
click at [600, 312] on div at bounding box center [574, 192] width 128 height 285
click at [547, 246] on div at bounding box center [574, 192] width 128 height 285
click at [526, 120] on div at bounding box center [574, 192] width 128 height 285
click at [631, 290] on div at bounding box center [574, 192] width 128 height 285
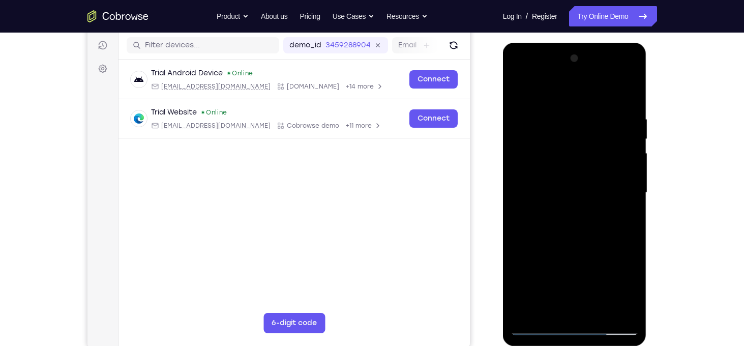
click at [631, 290] on div at bounding box center [574, 192] width 128 height 285
click at [553, 312] on div at bounding box center [574, 192] width 128 height 285
click at [586, 230] on div at bounding box center [574, 192] width 128 height 285
click at [514, 95] on div at bounding box center [574, 192] width 128 height 285
click at [519, 95] on div at bounding box center [574, 192] width 128 height 285
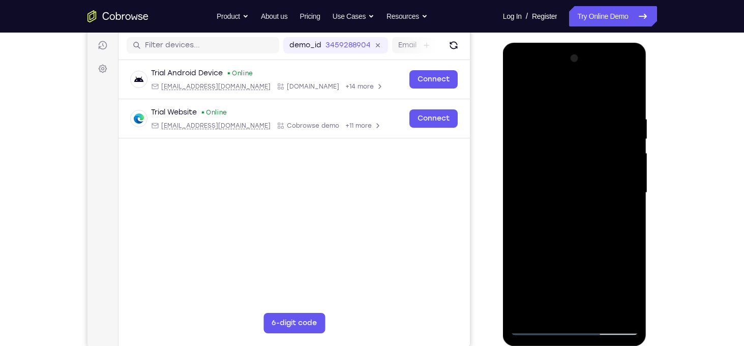
click at [617, 73] on div at bounding box center [574, 192] width 128 height 285
click at [536, 75] on div at bounding box center [574, 192] width 128 height 285
click at [562, 164] on div at bounding box center [574, 192] width 128 height 285
click at [619, 76] on div at bounding box center [574, 192] width 128 height 285
click at [567, 93] on div at bounding box center [574, 192] width 128 height 285
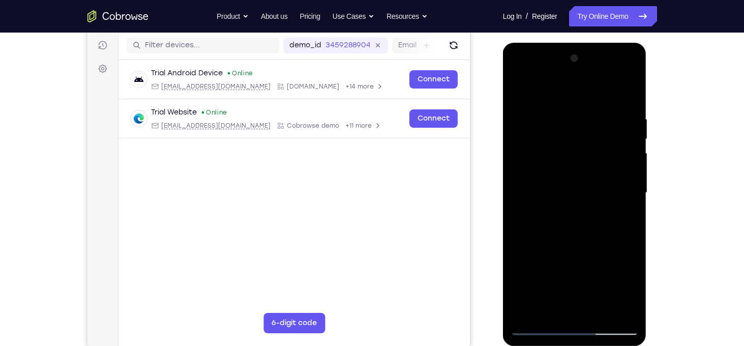
click at [621, 313] on div at bounding box center [574, 192] width 128 height 285
drag, startPoint x: 567, startPoint y: 143, endPoint x: 572, endPoint y: 267, distance: 124.6
click at [572, 267] on div at bounding box center [574, 192] width 128 height 285
click at [559, 135] on div at bounding box center [574, 192] width 128 height 285
click at [631, 315] on div at bounding box center [574, 192] width 128 height 285
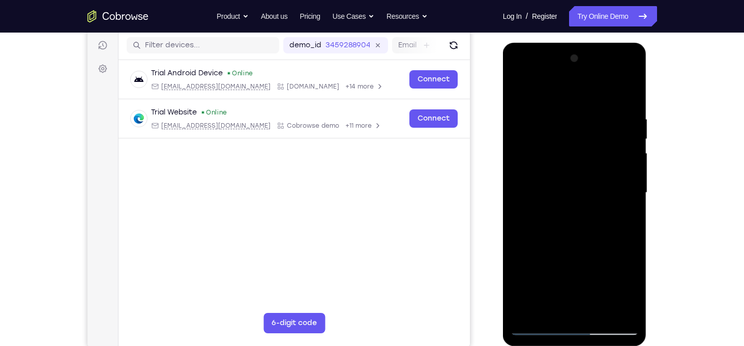
click at [582, 265] on div at bounding box center [574, 192] width 128 height 285
drag, startPoint x: 589, startPoint y: 139, endPoint x: 586, endPoint y: 232, distance: 93.1
click at [586, 232] on div at bounding box center [574, 192] width 128 height 285
click at [520, 208] on div at bounding box center [574, 192] width 128 height 285
drag, startPoint x: 596, startPoint y: 152, endPoint x: 598, endPoint y: 240, distance: 88.0
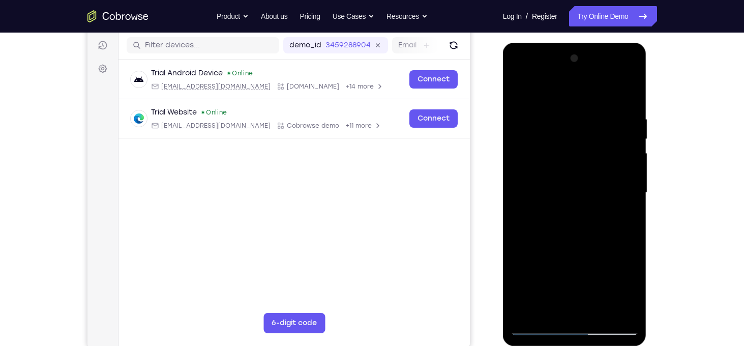
click at [598, 240] on div at bounding box center [574, 192] width 128 height 285
click at [523, 119] on div at bounding box center [574, 192] width 128 height 285
click at [600, 100] on div at bounding box center [574, 192] width 128 height 285
click at [519, 90] on div at bounding box center [574, 192] width 128 height 285
click at [517, 94] on div at bounding box center [574, 192] width 128 height 285
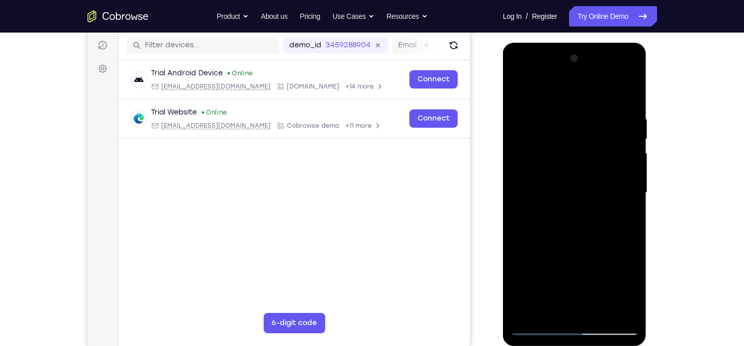
click at [591, 143] on div at bounding box center [574, 192] width 128 height 285
drag, startPoint x: 581, startPoint y: 226, endPoint x: 577, endPoint y: 150, distance: 75.3
click at [577, 150] on div at bounding box center [574, 192] width 128 height 285
click at [589, 175] on div at bounding box center [574, 192] width 128 height 285
click at [584, 197] on div at bounding box center [574, 192] width 128 height 285
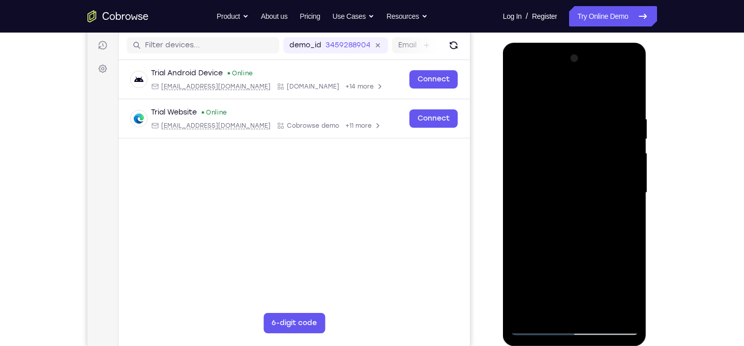
drag, startPoint x: 579, startPoint y: 201, endPoint x: 582, endPoint y: 151, distance: 49.4
click at [582, 151] on div at bounding box center [574, 192] width 128 height 285
click at [556, 202] on div at bounding box center [574, 192] width 128 height 285
drag, startPoint x: 556, startPoint y: 248, endPoint x: 556, endPoint y: 177, distance: 70.1
click at [556, 177] on div at bounding box center [574, 192] width 128 height 285
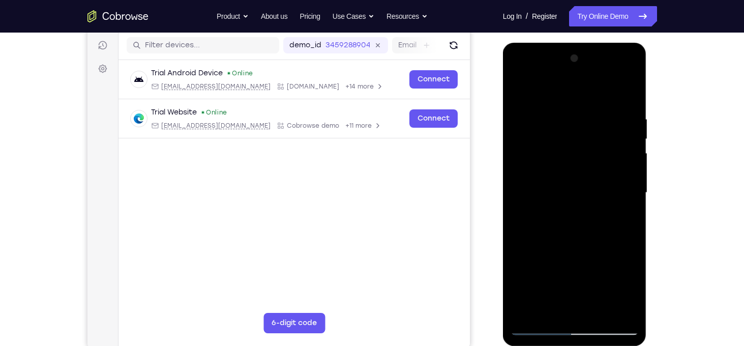
click at [618, 75] on div at bounding box center [574, 192] width 128 height 285
click at [568, 94] on div at bounding box center [574, 192] width 128 height 285
click at [532, 236] on div at bounding box center [574, 192] width 128 height 285
drag, startPoint x: 589, startPoint y: 199, endPoint x: 592, endPoint y: 234, distance: 34.7
click at [592, 234] on div at bounding box center [574, 192] width 128 height 285
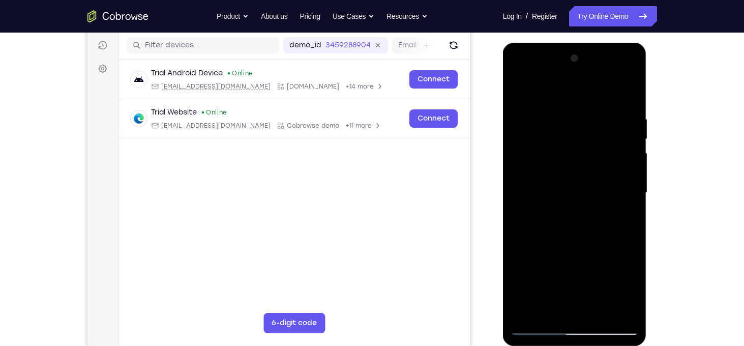
click at [628, 207] on div at bounding box center [574, 192] width 128 height 285
click at [631, 191] on div at bounding box center [574, 192] width 128 height 285
drag, startPoint x: 594, startPoint y: 264, endPoint x: 599, endPoint y: 178, distance: 85.5
click at [599, 178] on div at bounding box center [574, 192] width 128 height 285
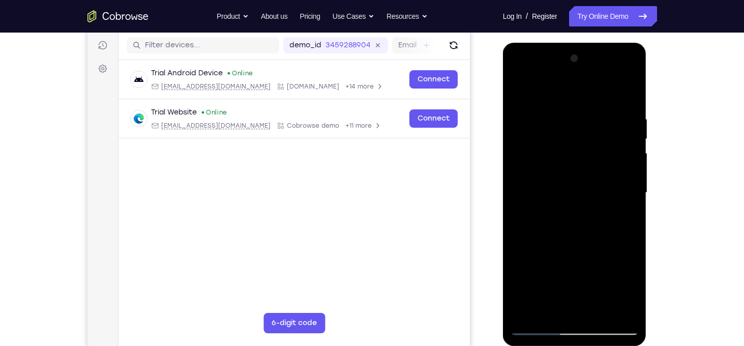
click at [528, 310] on div at bounding box center [574, 192] width 128 height 285
drag, startPoint x: 614, startPoint y: 115, endPoint x: 537, endPoint y: 124, distance: 77.2
click at [537, 124] on div at bounding box center [574, 192] width 128 height 285
drag, startPoint x: 614, startPoint y: 112, endPoint x: 503, endPoint y: 121, distance: 111.7
click at [503, 121] on div at bounding box center [575, 194] width 144 height 303
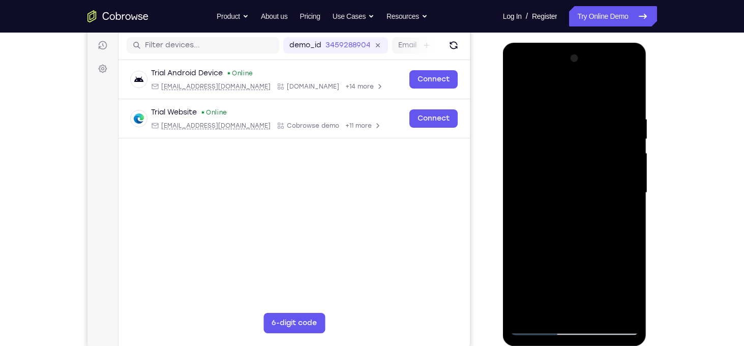
drag, startPoint x: 626, startPoint y: 115, endPoint x: 482, endPoint y: 126, distance: 144.3
click at [503, 126] on html "Online web based iOS Simulators and Android Emulators. Run iPhone, iPad, Mobile…" at bounding box center [575, 195] width 145 height 305
drag, startPoint x: 622, startPoint y: 113, endPoint x: 443, endPoint y: 109, distance: 178.4
click at [503, 109] on html "Online web based iOS Simulators and Android Emulators. Run iPhone, iPad, Mobile…" at bounding box center [575, 195] width 145 height 305
click at [629, 165] on div at bounding box center [574, 192] width 128 height 285
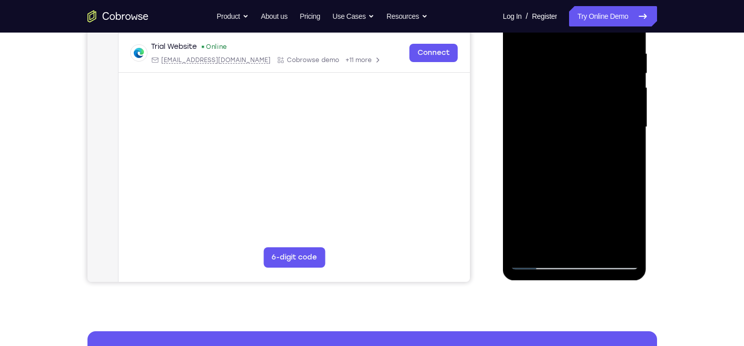
scroll to position [191, 0]
click at [632, 171] on div at bounding box center [574, 127] width 128 height 285
click at [630, 146] on div at bounding box center [574, 127] width 128 height 285
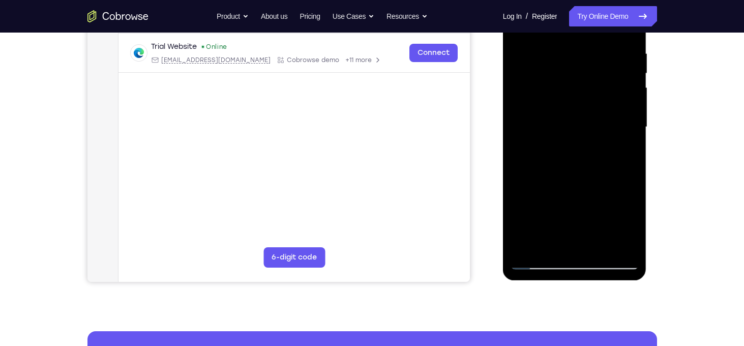
click at [630, 146] on div at bounding box center [574, 127] width 128 height 285
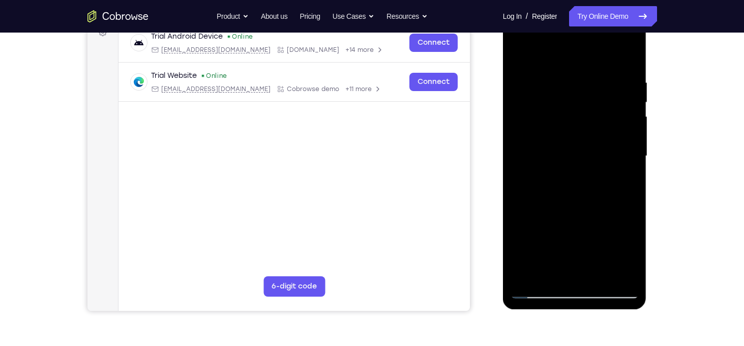
scroll to position [164, 0]
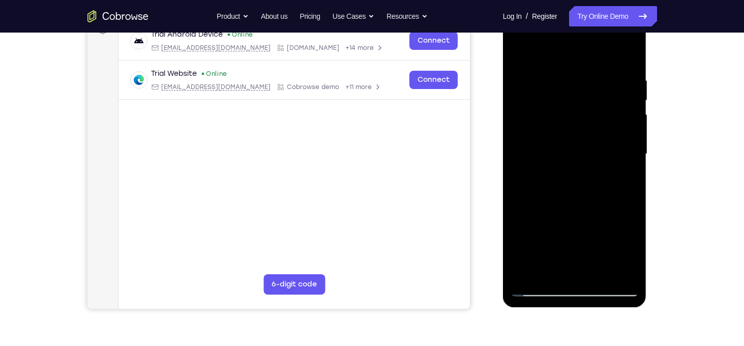
drag, startPoint x: 575, startPoint y: 198, endPoint x: 577, endPoint y: 160, distance: 37.7
click at [577, 160] on div at bounding box center [574, 154] width 128 height 285
click at [568, 246] on div at bounding box center [574, 154] width 128 height 285
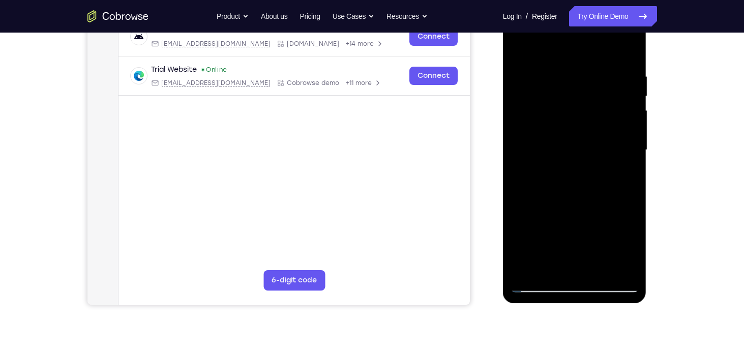
scroll to position [169, 0]
click at [527, 268] on div at bounding box center [574, 149] width 128 height 285
click at [622, 272] on div at bounding box center [574, 149] width 128 height 285
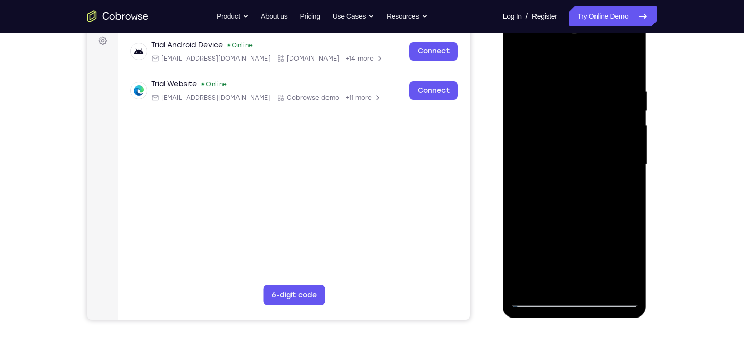
scroll to position [151, 0]
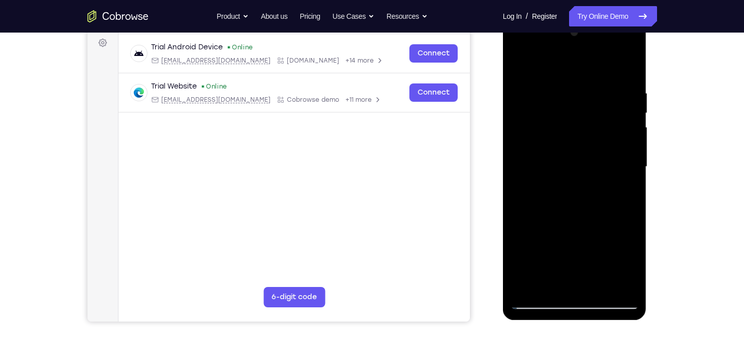
click at [522, 168] on div at bounding box center [574, 166] width 128 height 285
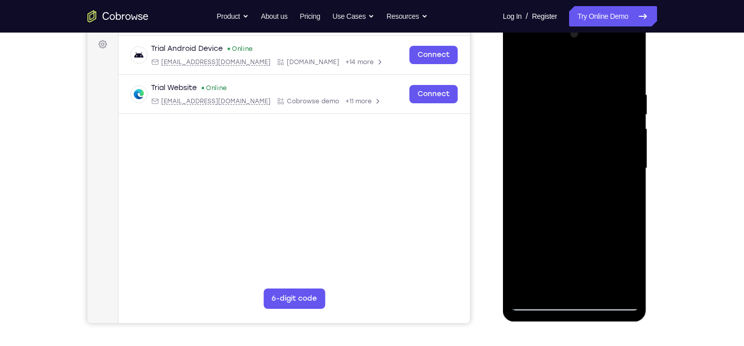
scroll to position [140, 0]
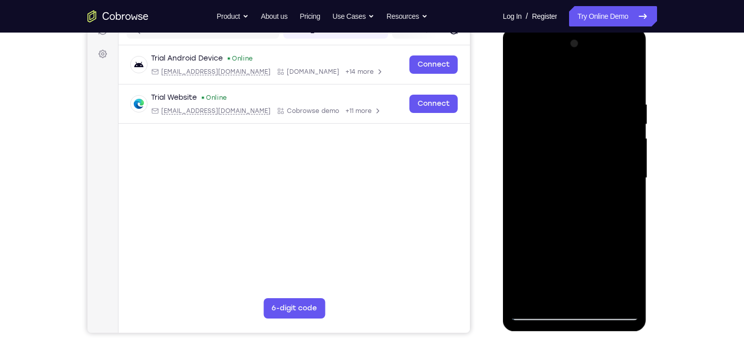
click at [606, 163] on div at bounding box center [574, 178] width 128 height 285
click at [619, 163] on div at bounding box center [574, 178] width 128 height 285
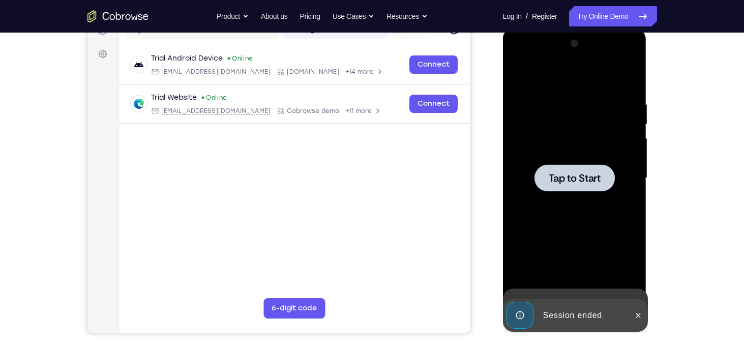
click at [619, 163] on div at bounding box center [574, 178] width 128 height 285
